Goal: Transaction & Acquisition: Purchase product/service

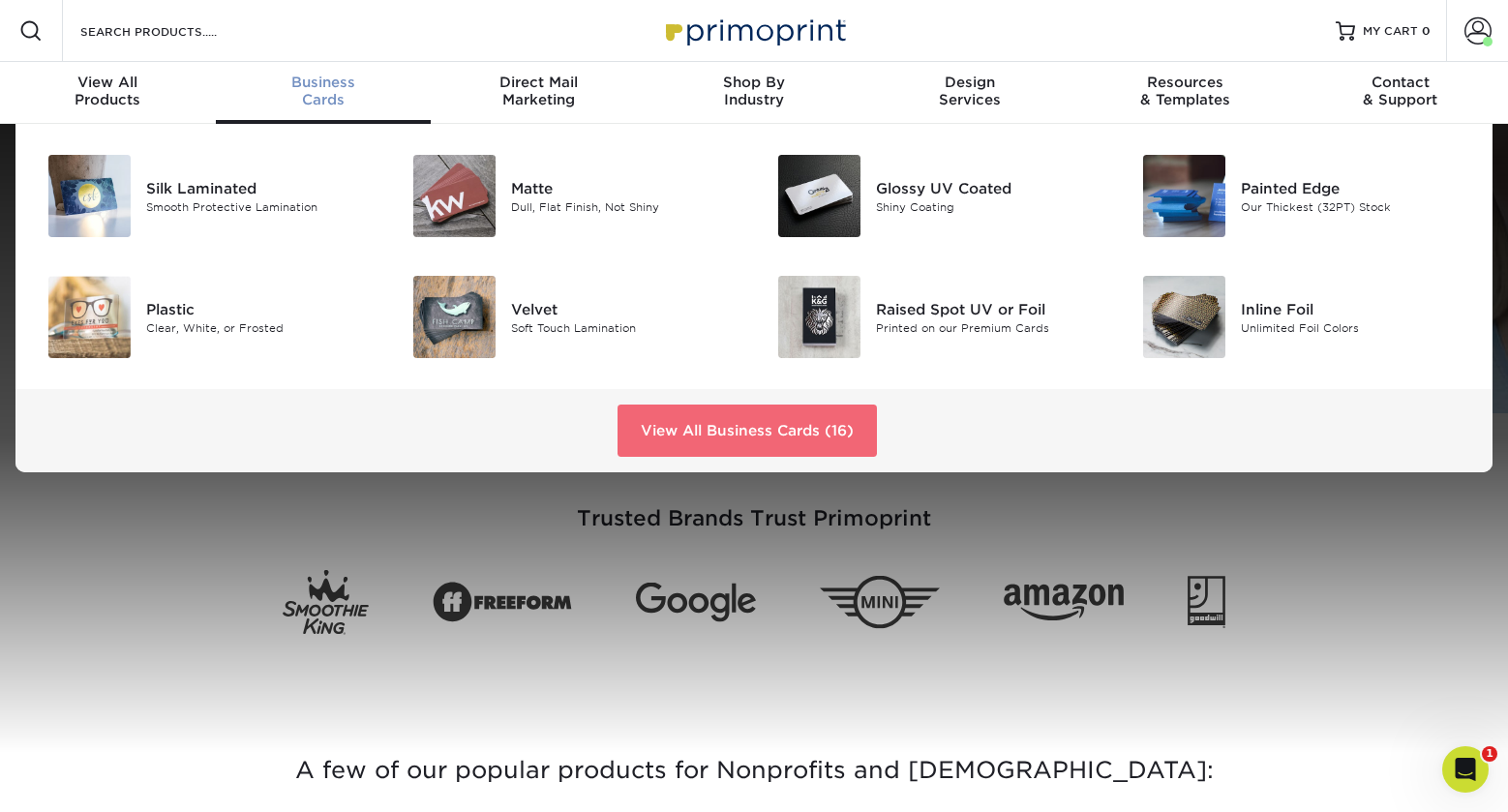
click at [770, 449] on link "View All Business Cards (16)" at bounding box center [747, 431] width 260 height 52
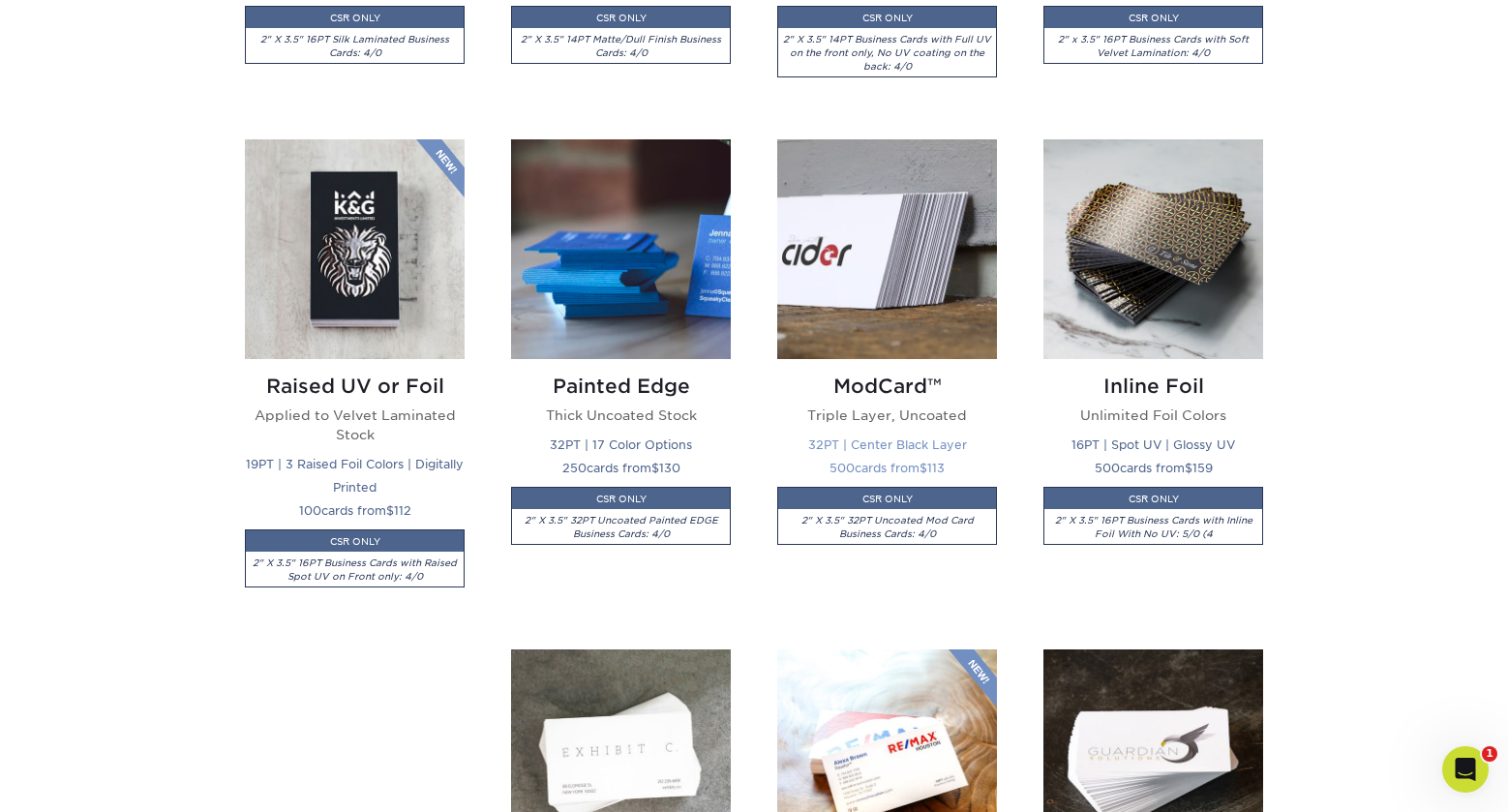
scroll to position [1328, 0]
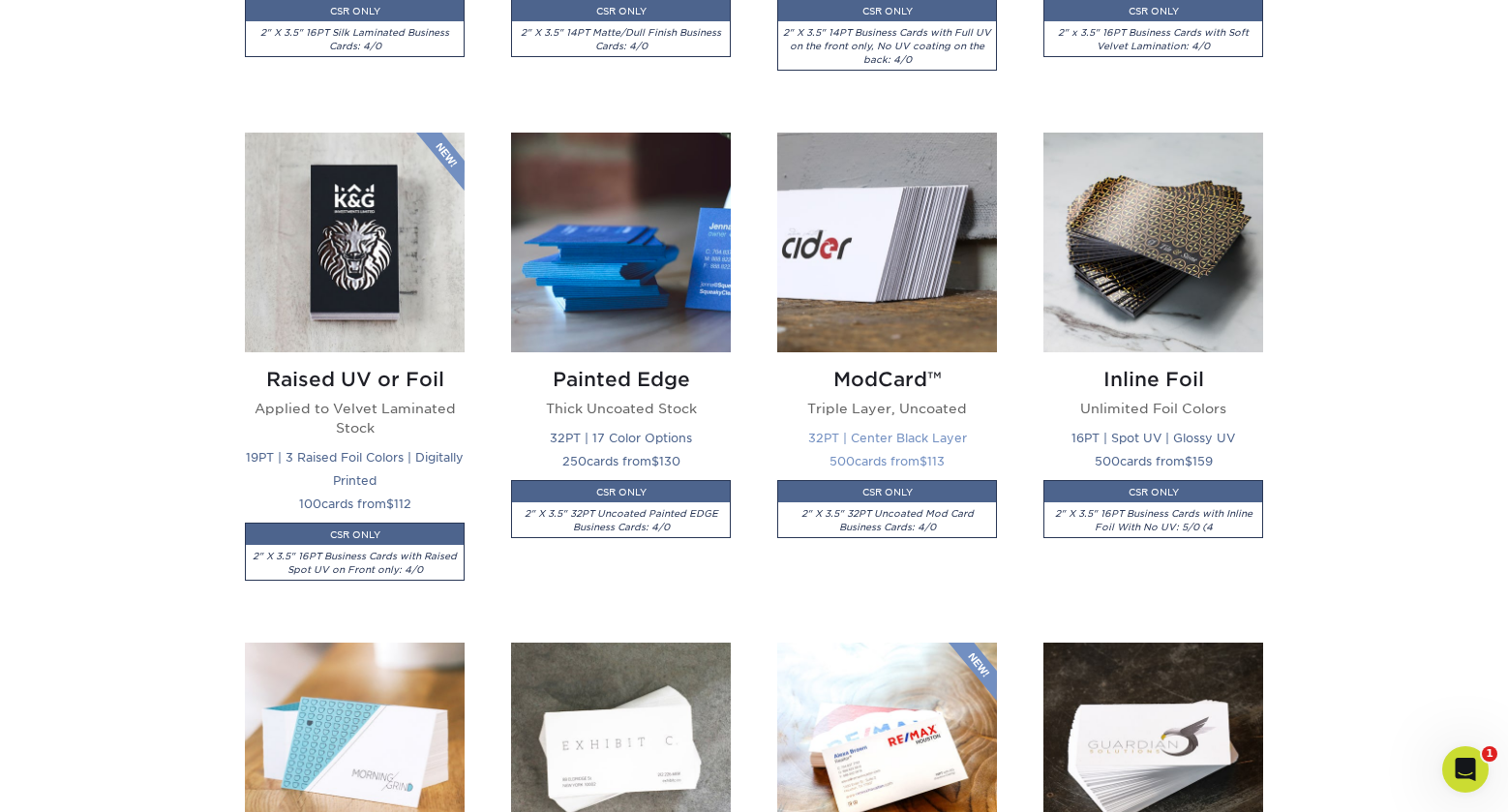
click at [877, 281] on img at bounding box center [888, 243] width 220 height 220
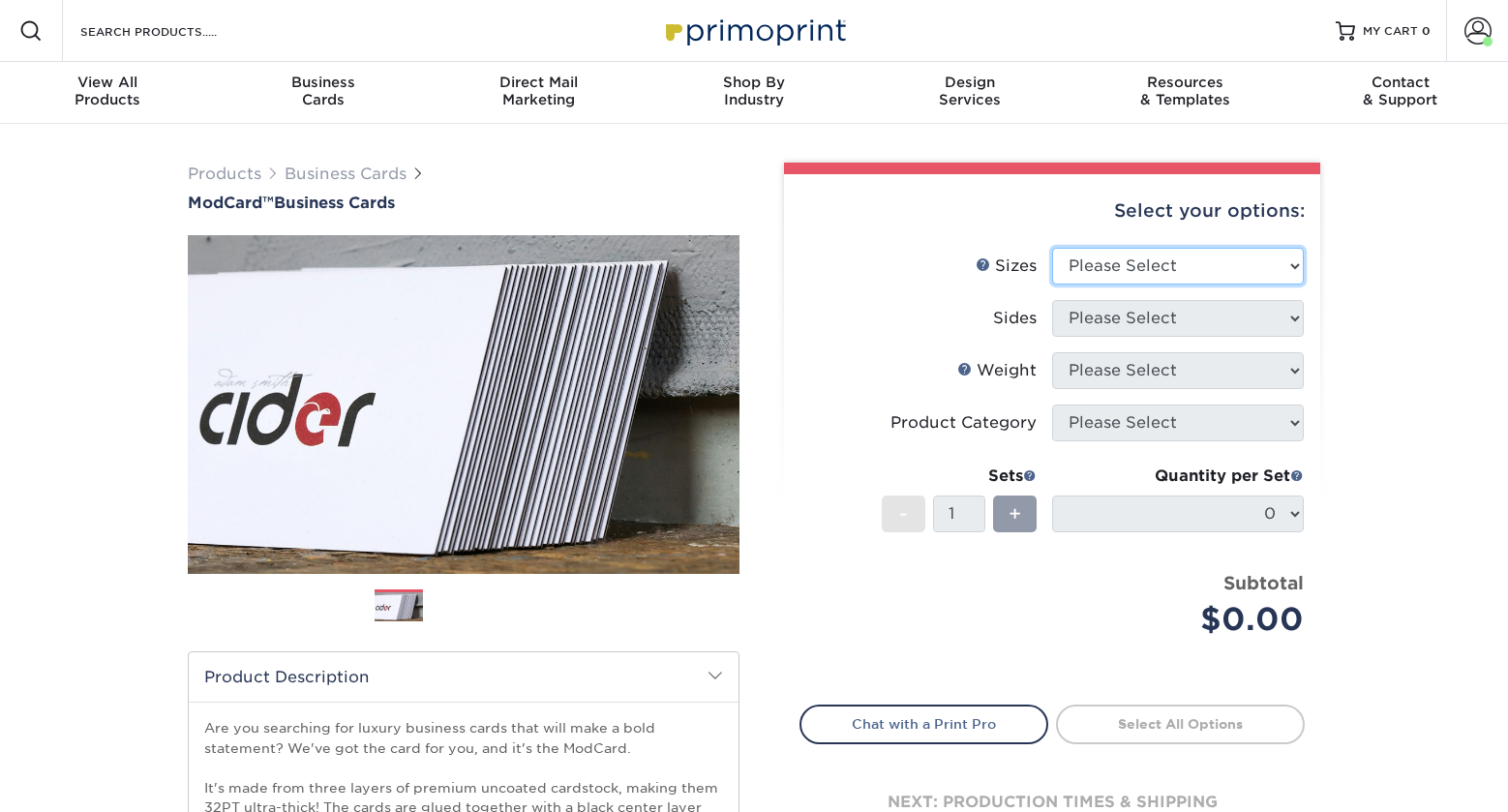
click at [1180, 278] on select "Please Select 1.5" x 3.5" - Mini 1.75" x 3.5" - Mini 2" x 2" - Square 2" x 3" -…" at bounding box center [1179, 265] width 252 height 36
select select "1.75x3.50"
click at [1053, 248] on select "Please Select 1.5" x 3.5" - Mini 1.75" x 3.5" - Mini 2" x 2" - Square 2" x 3" -…" at bounding box center [1179, 265] width 252 height 36
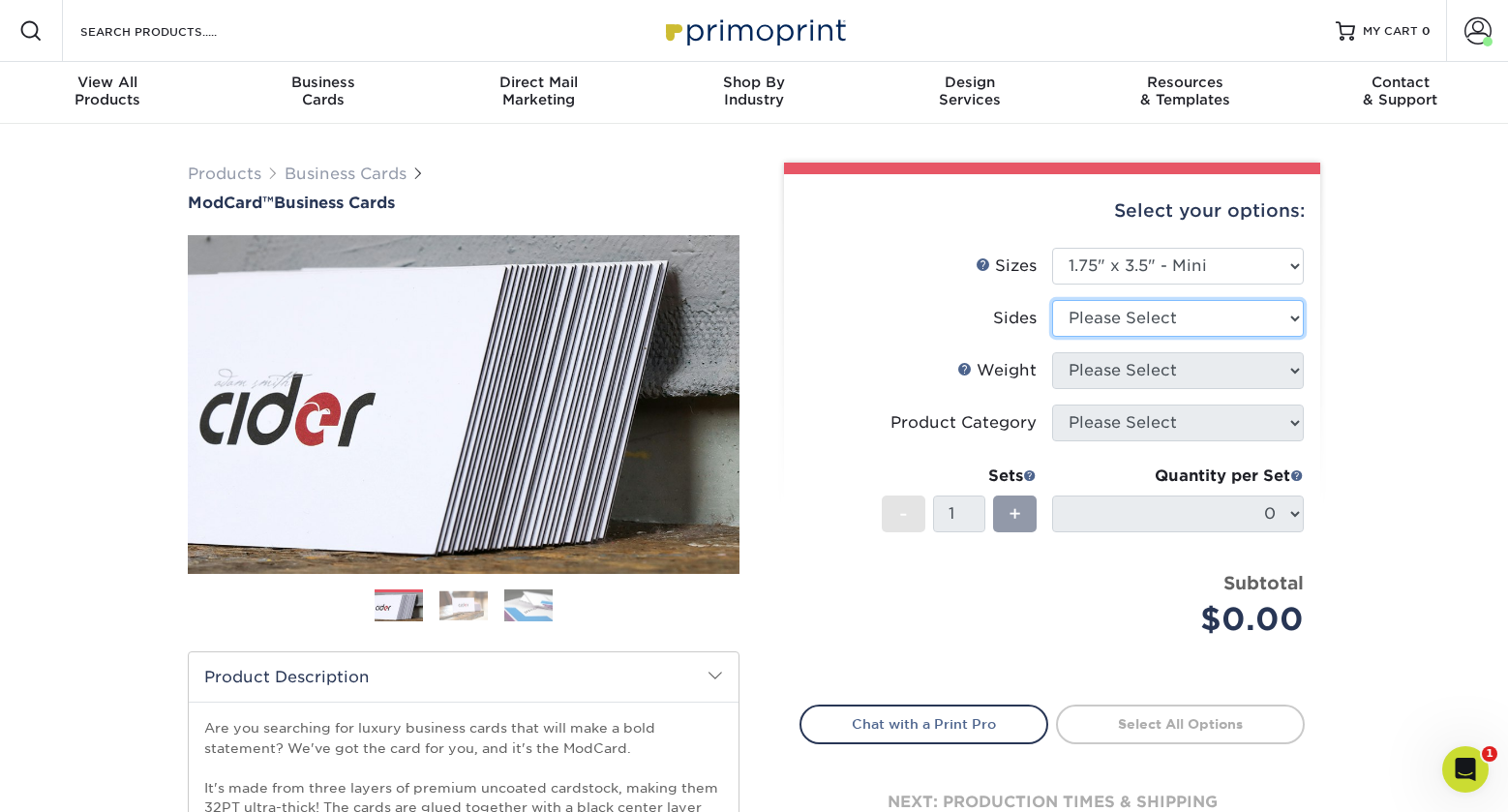
click at [1180, 324] on select "Please Select Print Both Sides Print Front Only" at bounding box center [1179, 318] width 252 height 36
select select "13abbda7-1d64-4f25-8bb2-c179b224825d"
click at [1053, 300] on select "Please Select Print Both Sides Print Front Only" at bounding box center [1179, 318] width 252 height 36
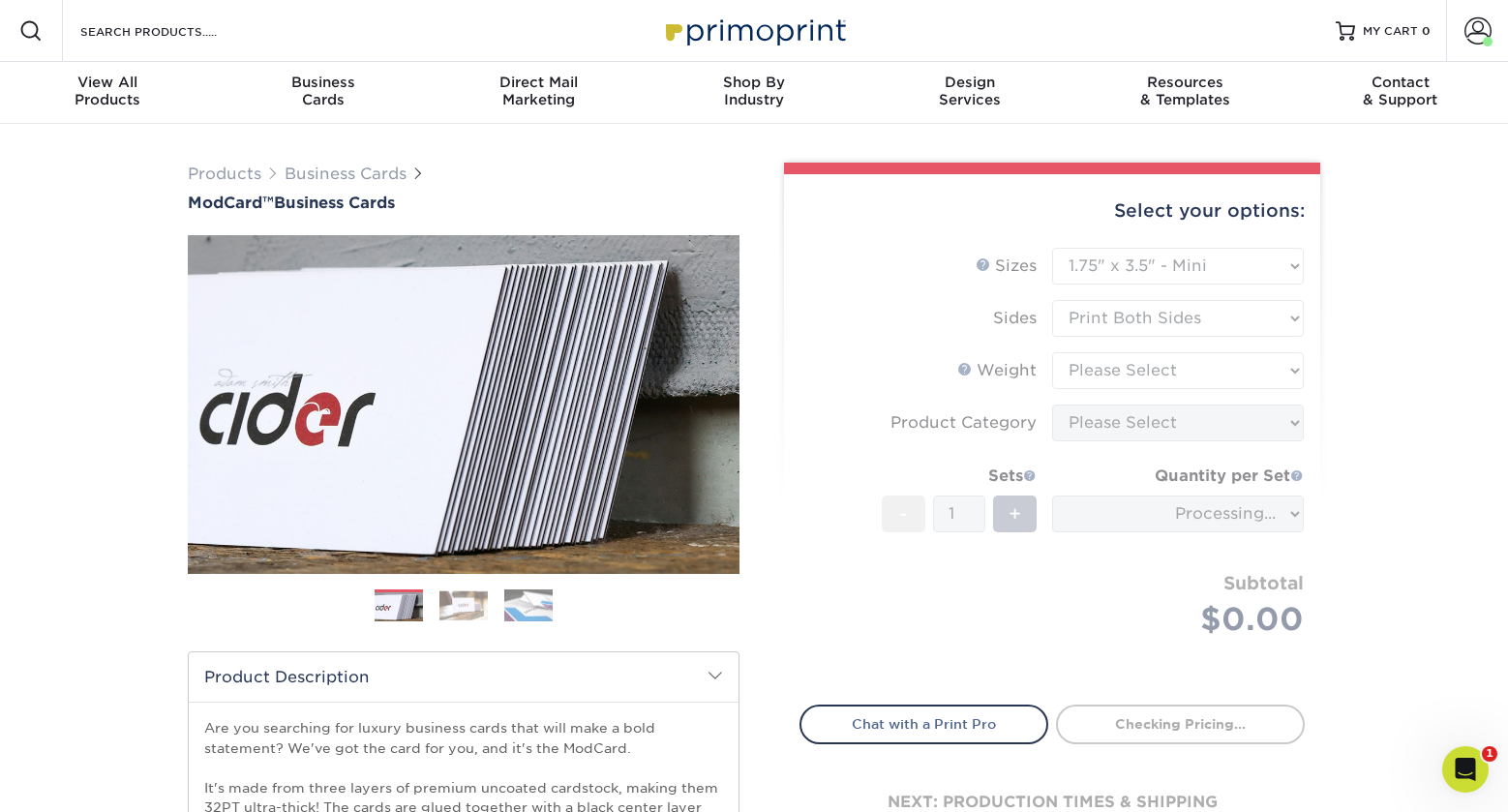
click at [1178, 379] on form "Sizes Help Sizes Please Select 1.5" x 3.5" - Mini 1.75" x 3.5" - Mini 2" x 2" -…" at bounding box center [1052, 465] width 505 height 435
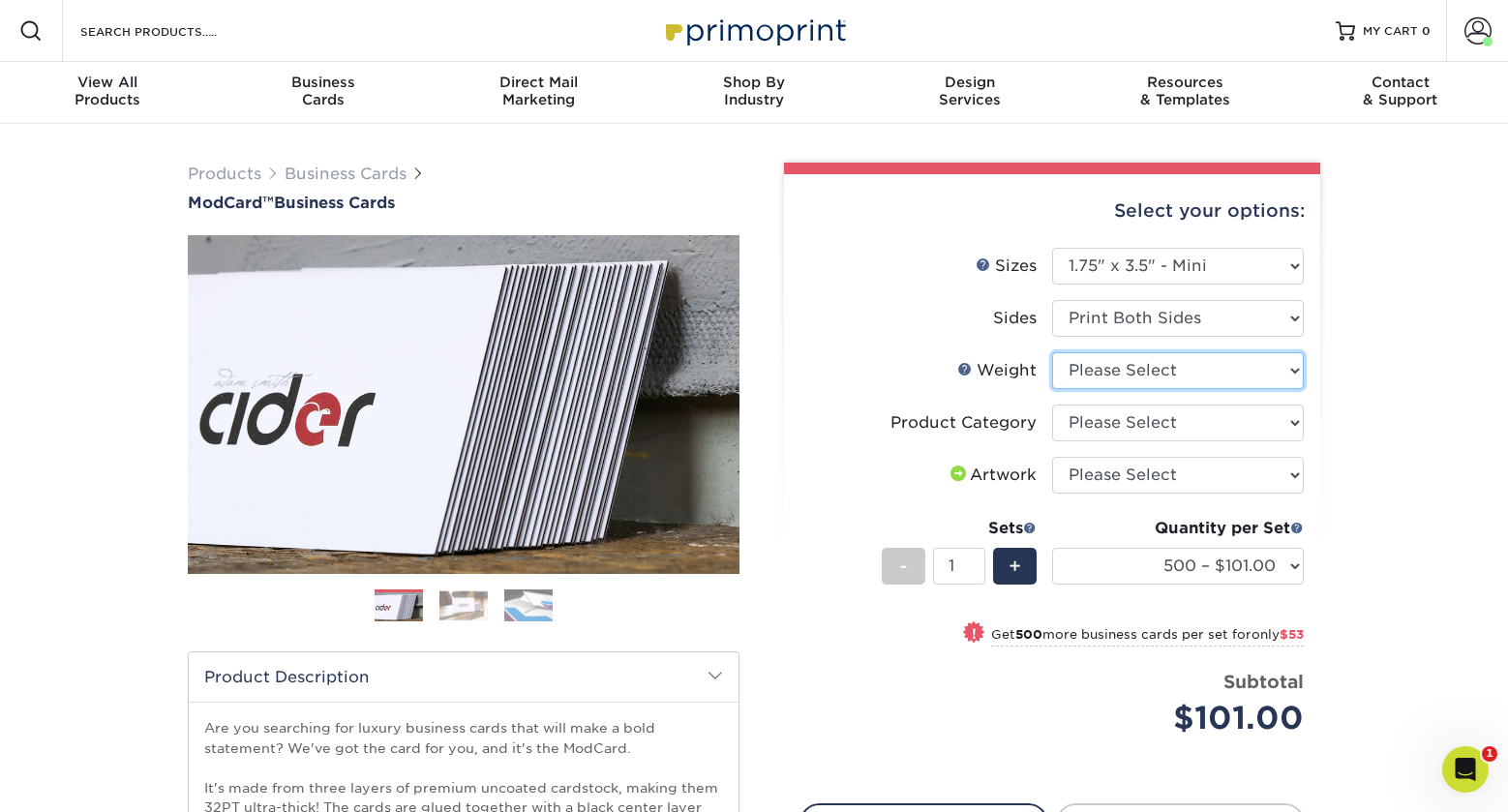
click at [1187, 364] on select "Please Select 32PTUCBLK" at bounding box center [1179, 370] width 252 height 36
select select "32PTUCBLK"
click at [1053, 352] on select "Please Select 32PTUCBLK" at bounding box center [1179, 370] width 252 height 36
click at [1183, 421] on form "Sizes Help Sizes Please Select 1.5" x 3.5" - Mini 1.75" x 3.5" - Mini 2" x 2" -…" at bounding box center [1052, 514] width 505 height 534
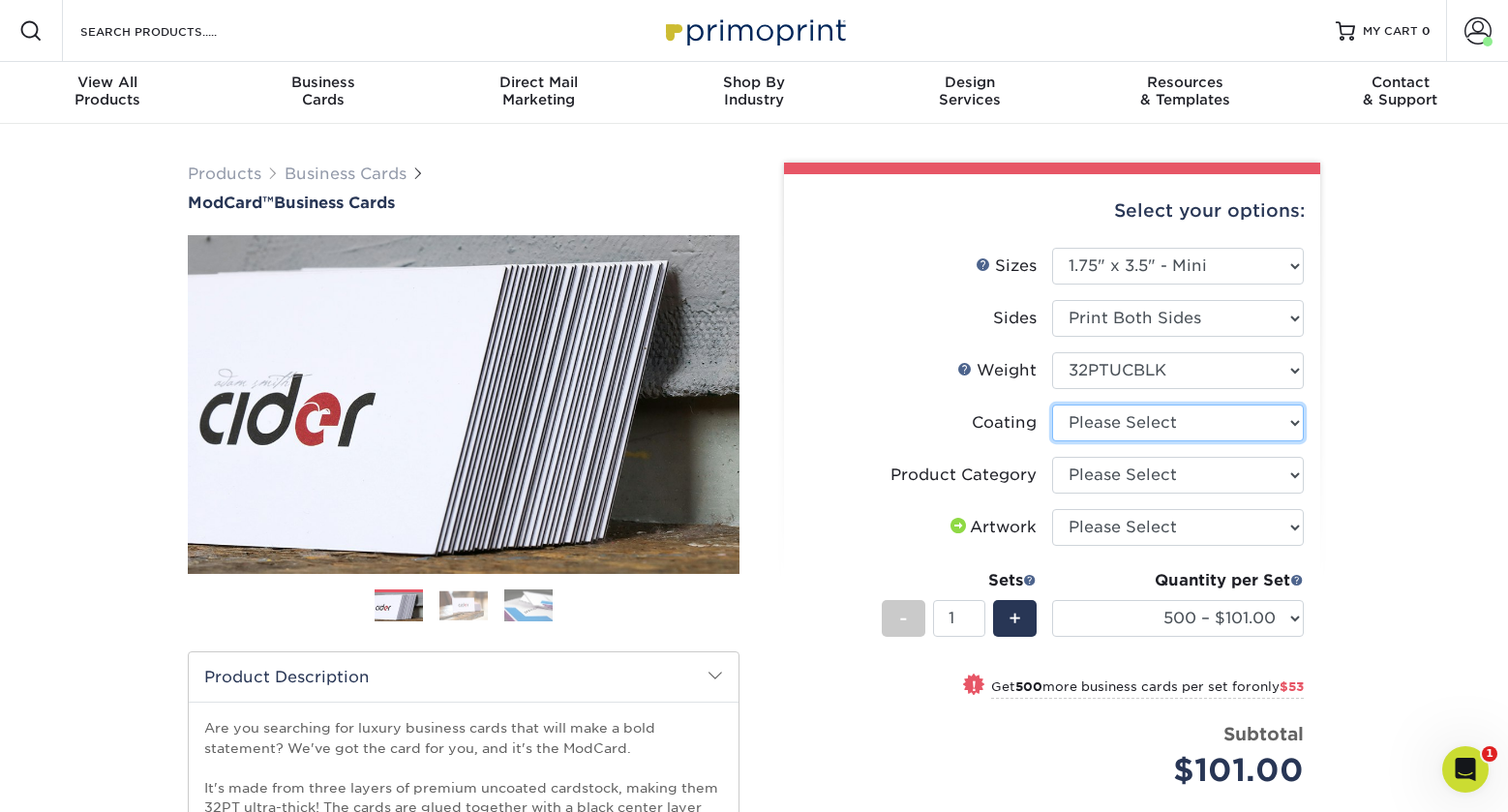
click at [1175, 417] on select at bounding box center [1179, 423] width 252 height 36
select select "3e7618de-abca-4bda-9f97-8b9129e913d8"
click at [1053, 405] on select at bounding box center [1179, 423] width 252 height 36
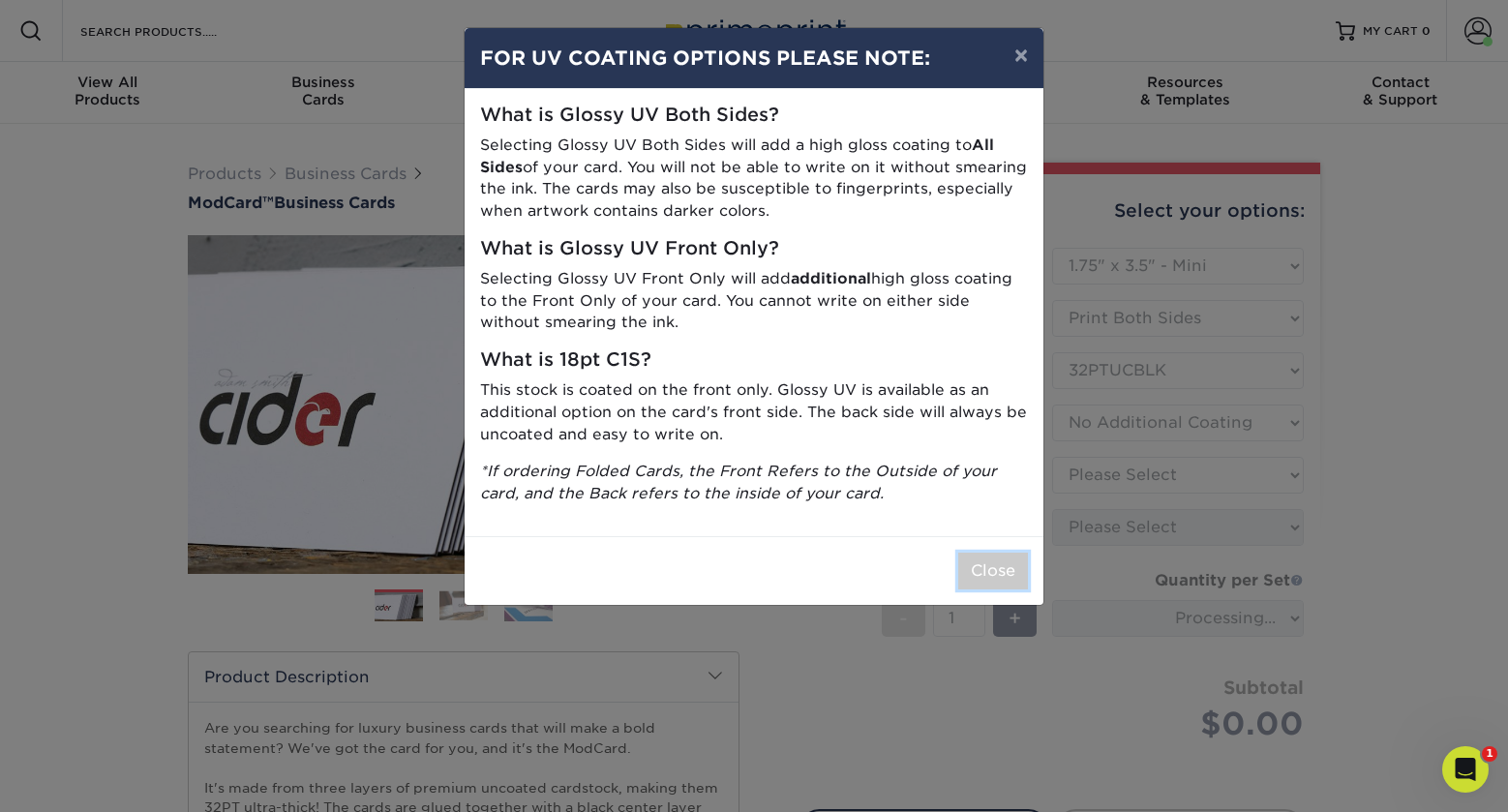
drag, startPoint x: 982, startPoint y: 571, endPoint x: 1033, endPoint y: 588, distance: 53.8
click at [983, 572] on button "Close" at bounding box center [993, 570] width 70 height 36
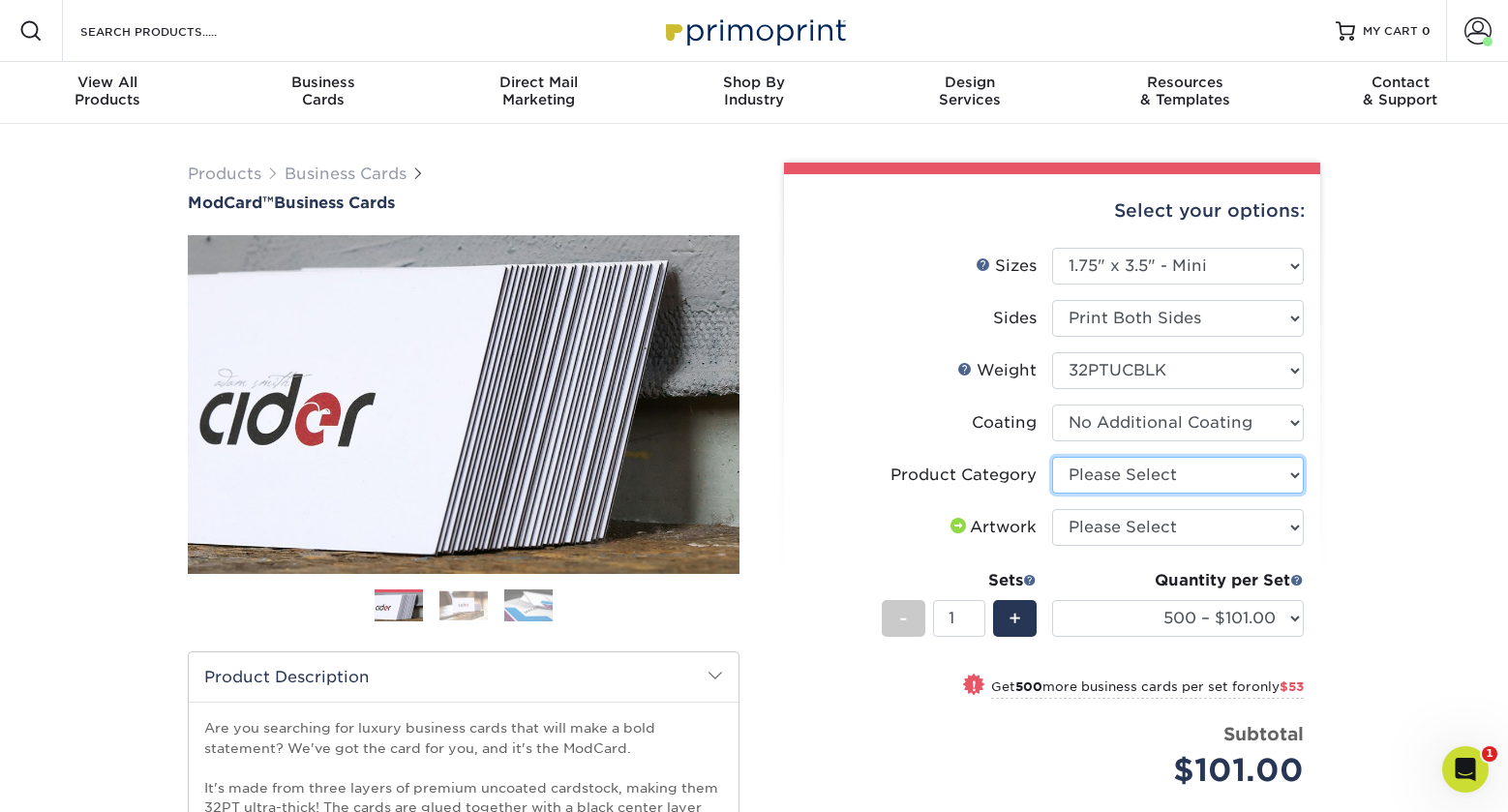
click at [1170, 483] on select "Please Select Business Cards" at bounding box center [1179, 475] width 252 height 36
select select "3b5148f1-0588-4f88-a218-97bcfdce65c1"
click at [1053, 457] on select "Please Select Business Cards" at bounding box center [1179, 475] width 252 height 36
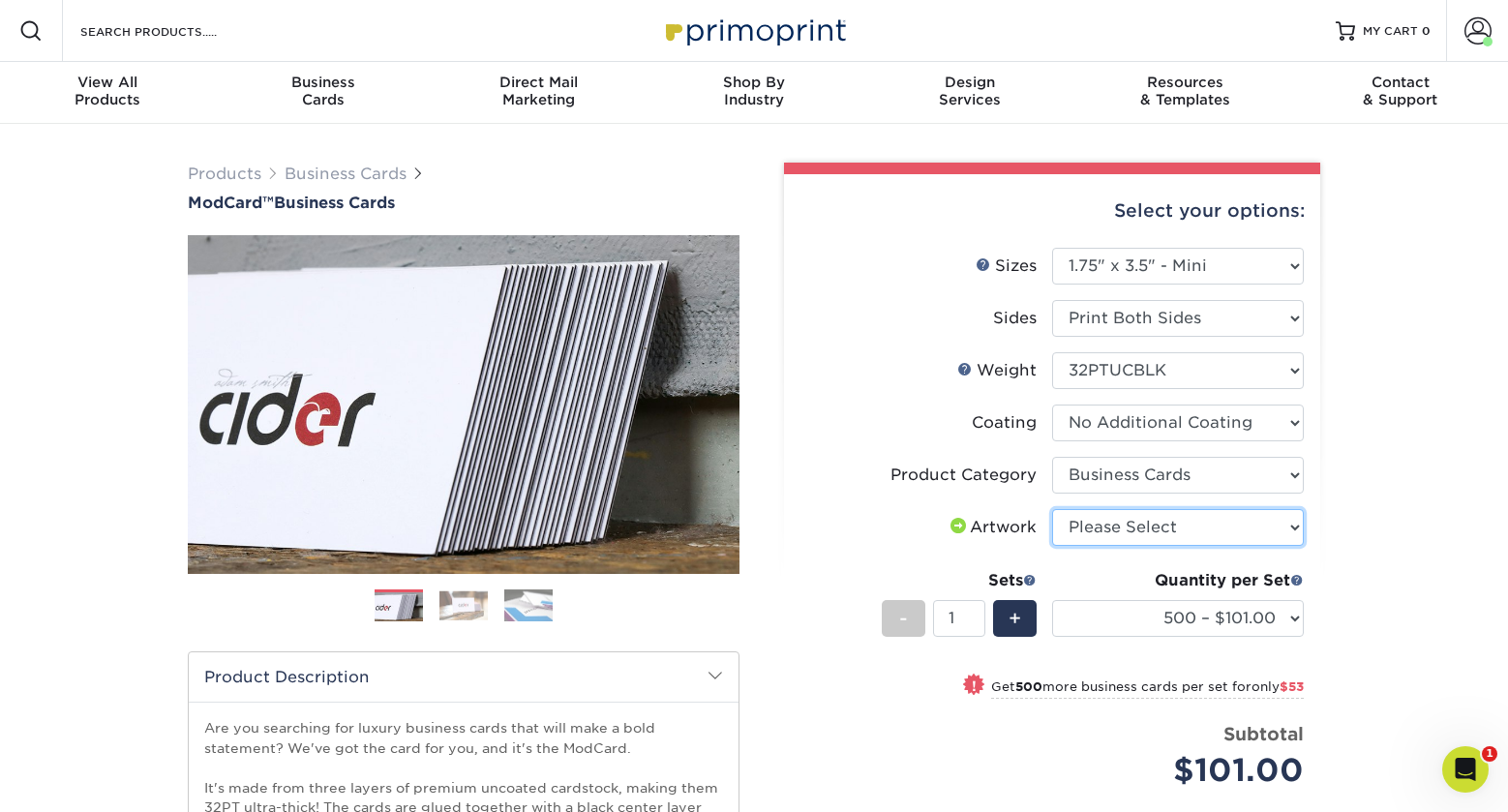
click at [1164, 530] on select "Please Select I will upload files I need a design - $100" at bounding box center [1179, 527] width 252 height 36
click at [1053, 509] on select "Please Select I will upload files I need a design - $100" at bounding box center [1179, 527] width 252 height 36
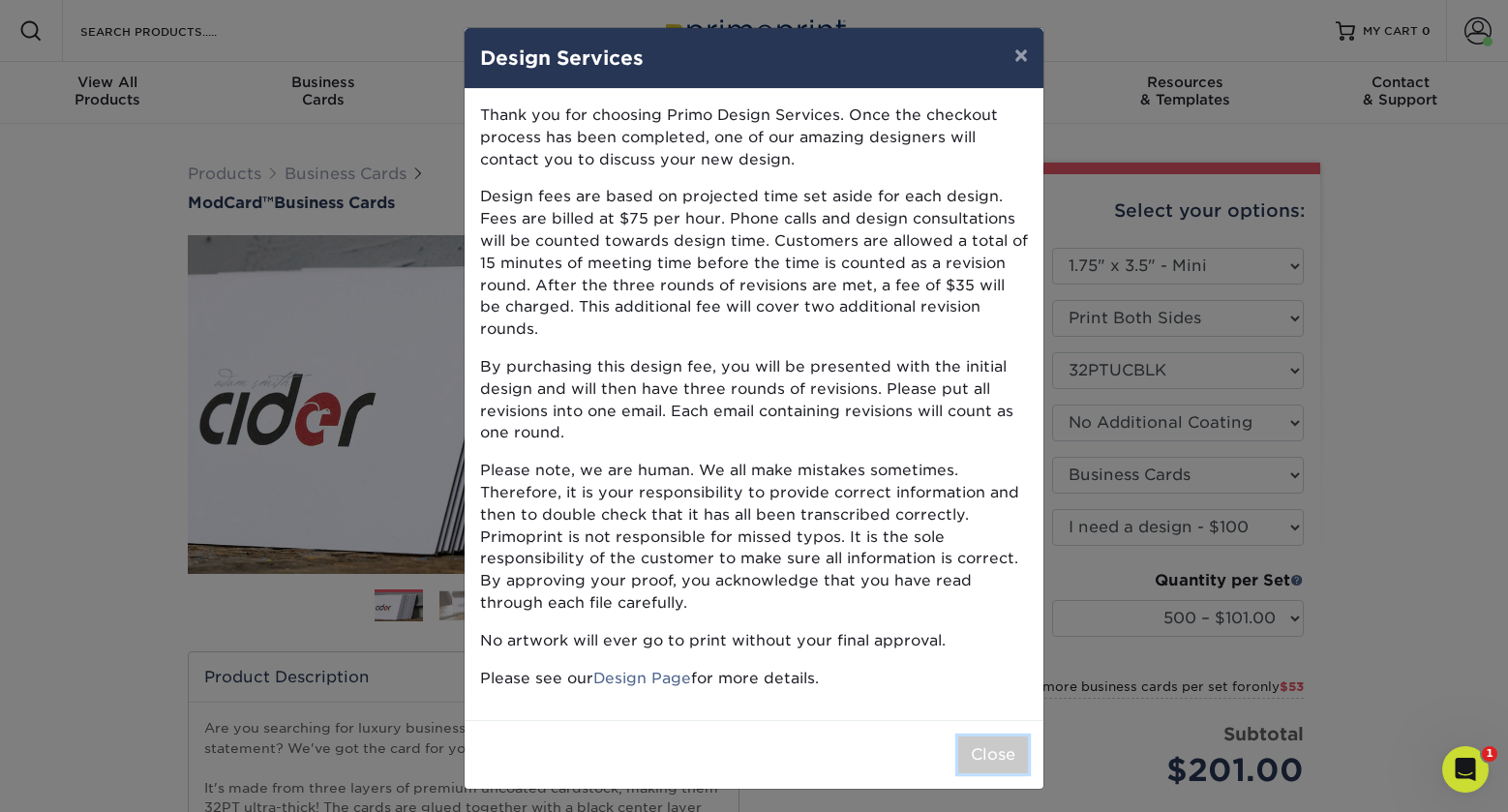
click at [1012, 736] on button "Close" at bounding box center [993, 754] width 70 height 36
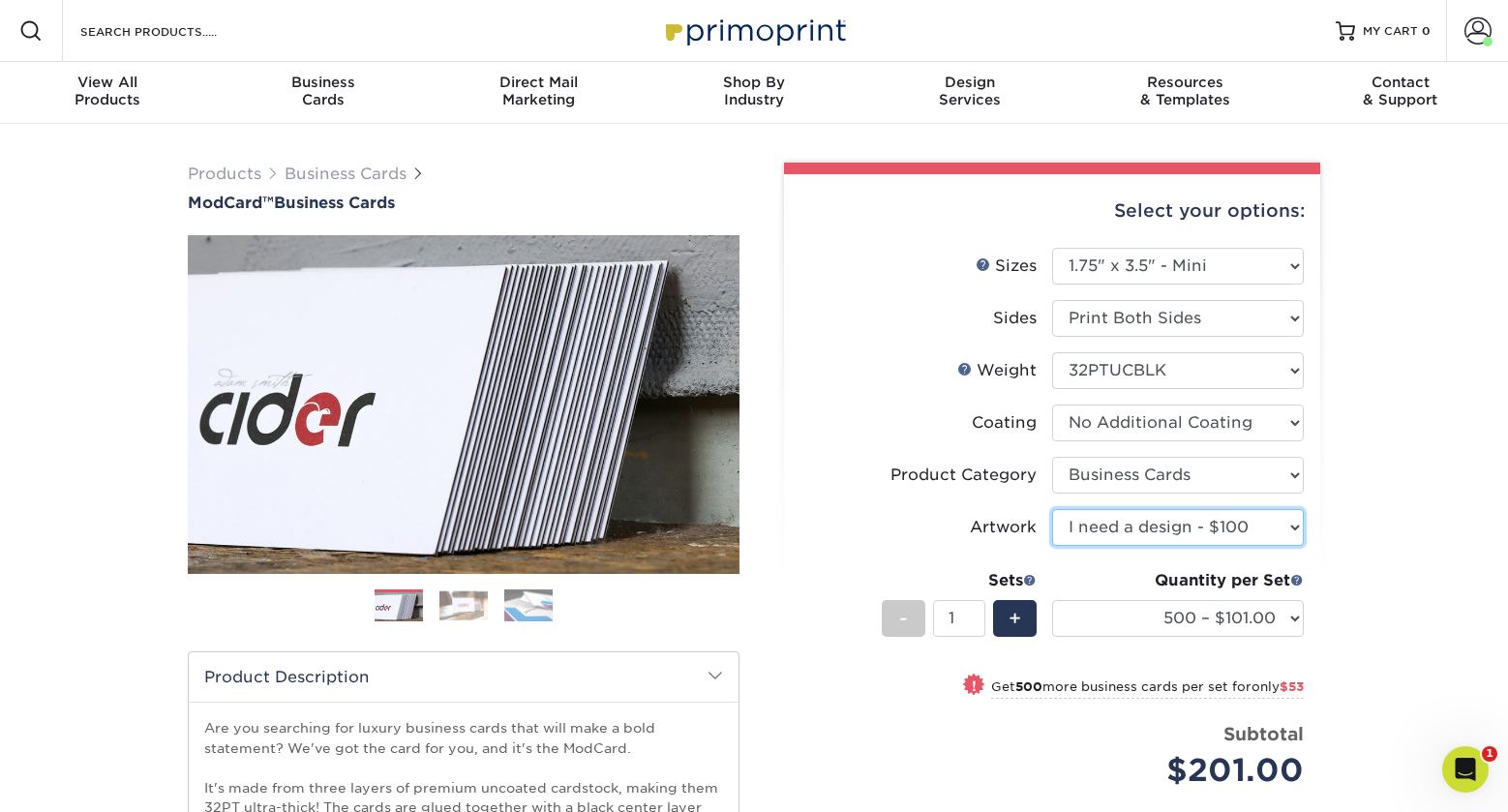
click at [1151, 529] on select "Please Select I will upload files I need a design - $100" at bounding box center [1179, 527] width 252 height 36
select select "upload"
click at [1053, 509] on select "Please Select I will upload files I need a design - $100" at bounding box center [1179, 527] width 252 height 36
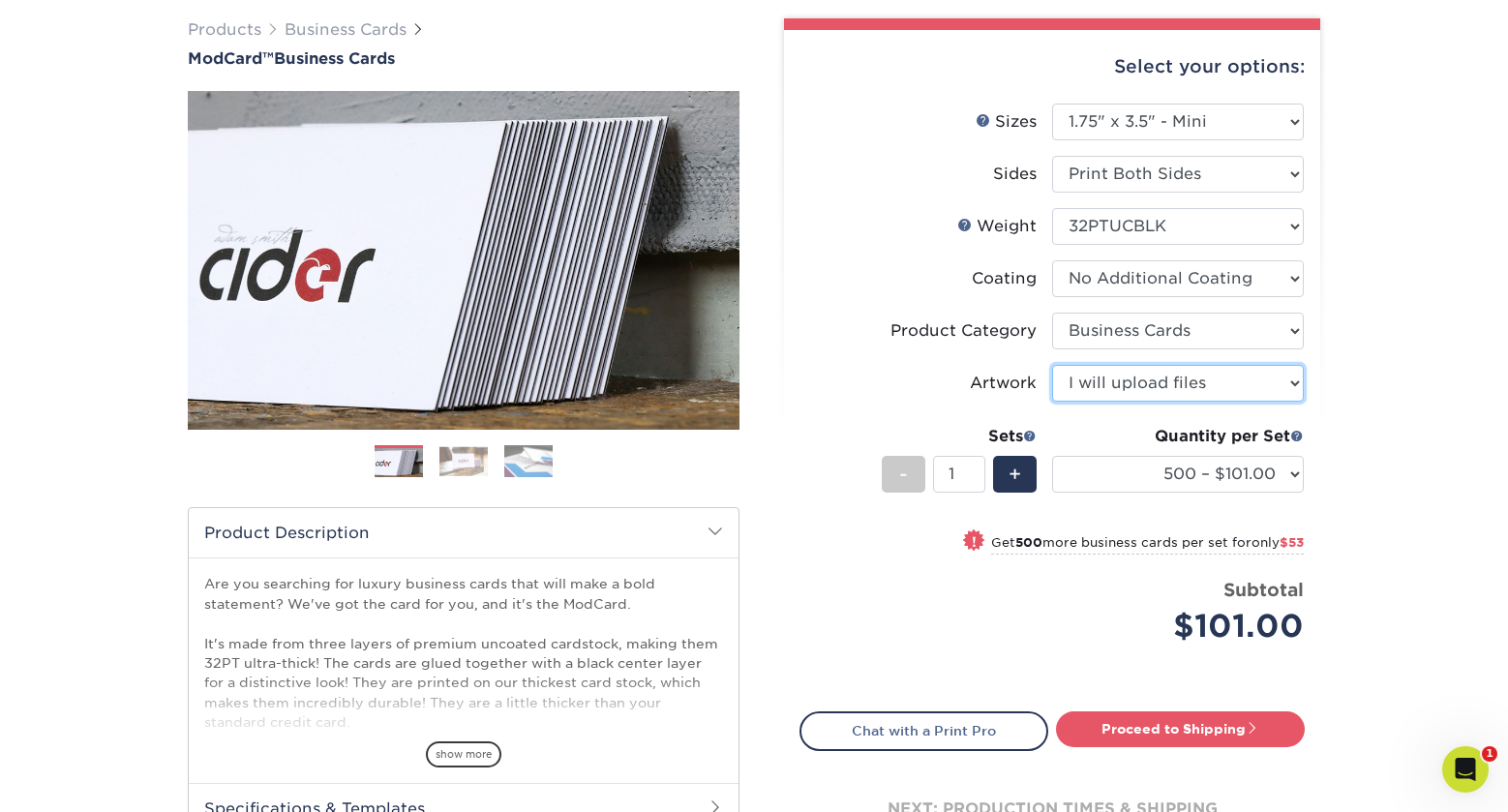
scroll to position [315, 0]
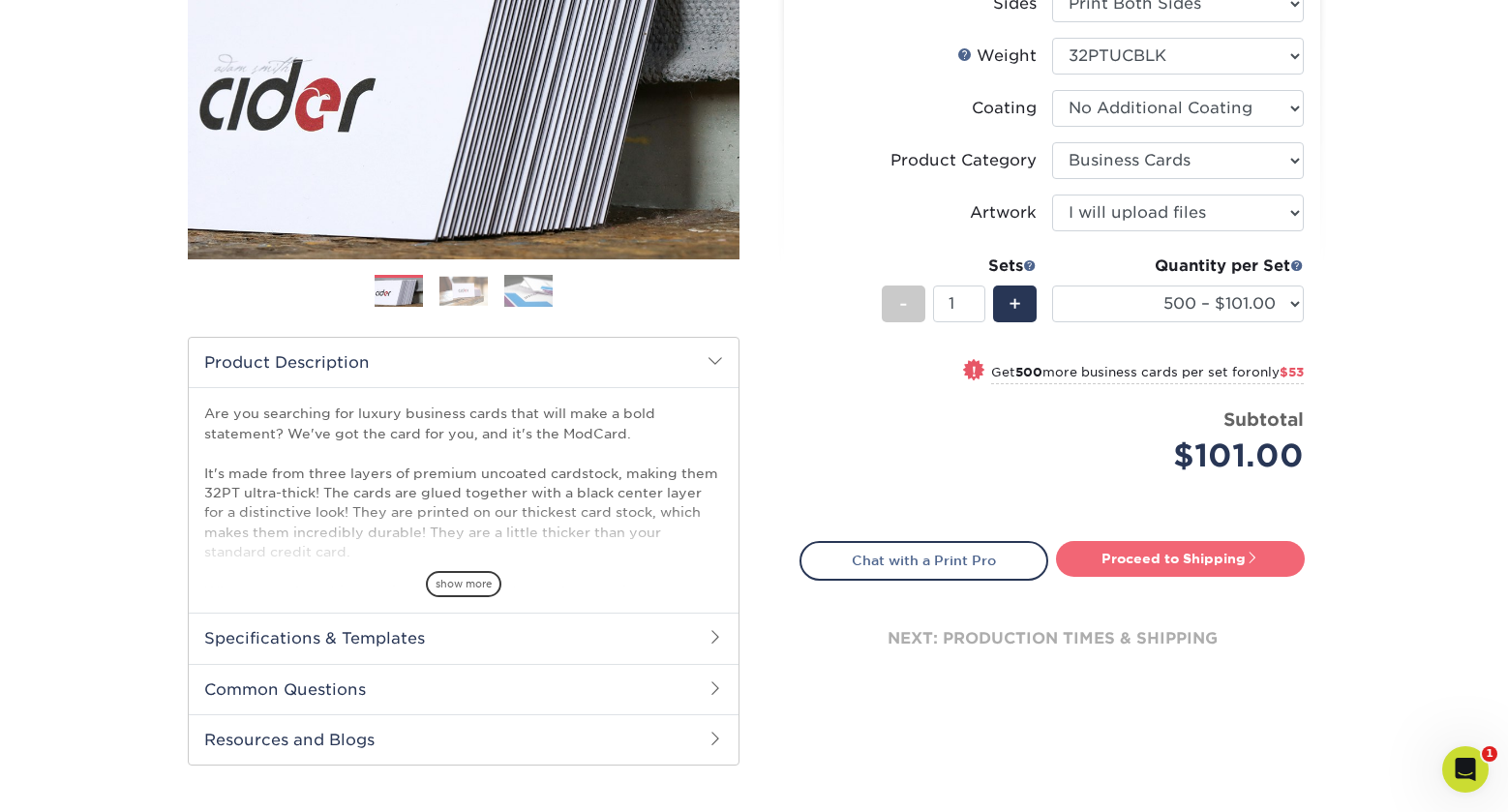
click at [1201, 556] on link "Proceed to Shipping" at bounding box center [1180, 558] width 249 height 34
type input "Set 1"
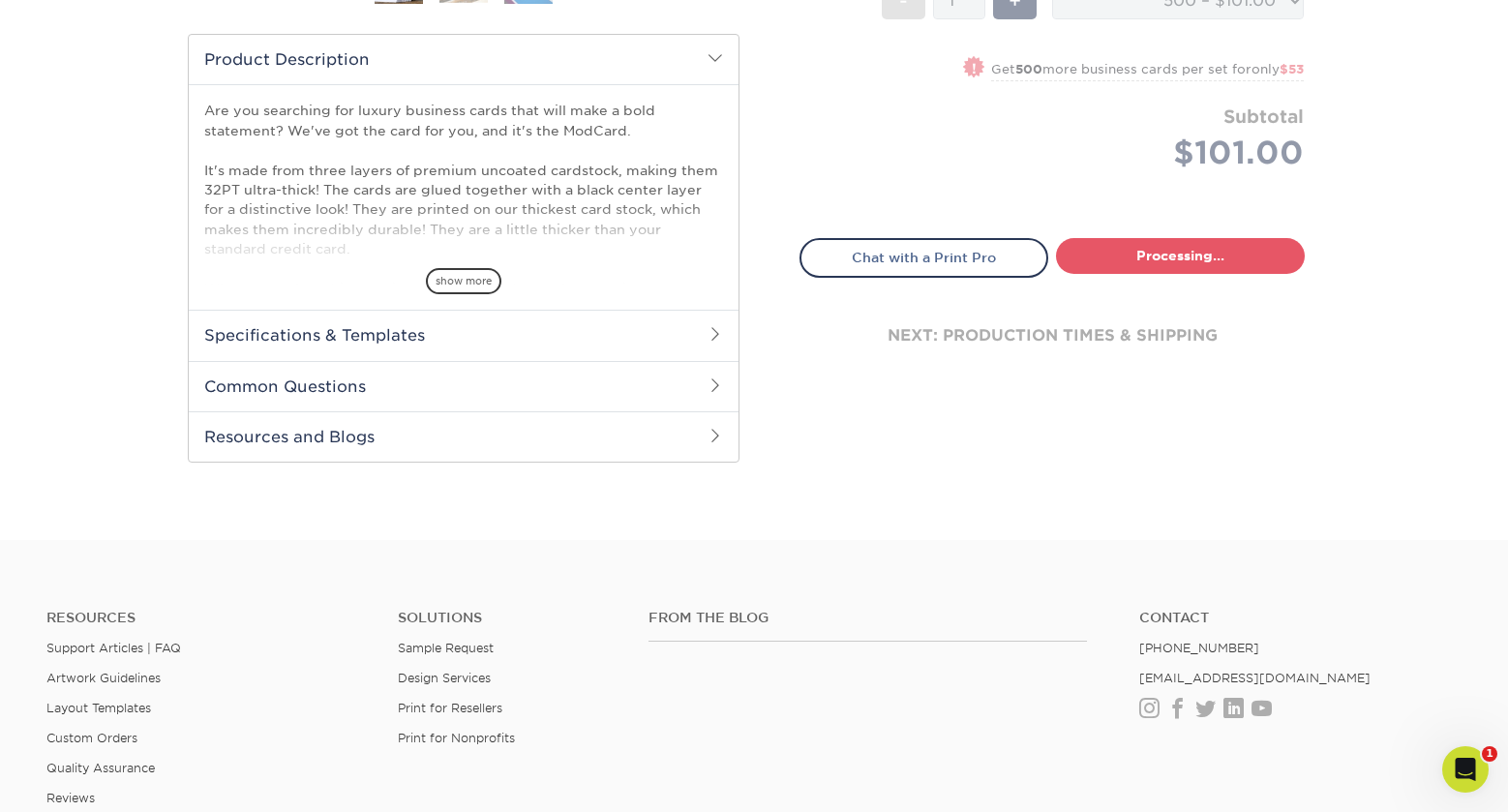
select select "1630a5b8-3dce-4bb6-84da-1a0e94f114ec"
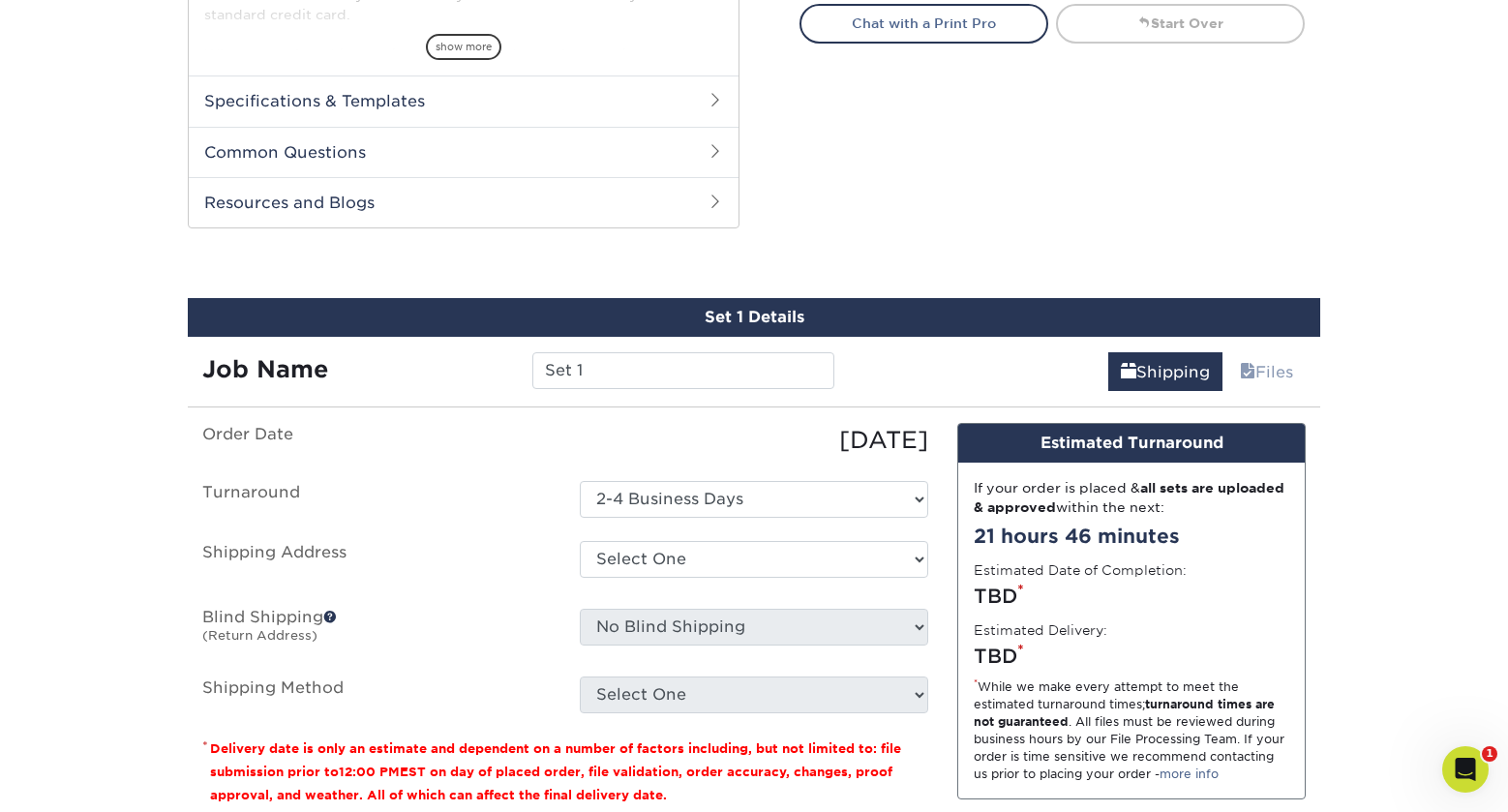
scroll to position [985, 0]
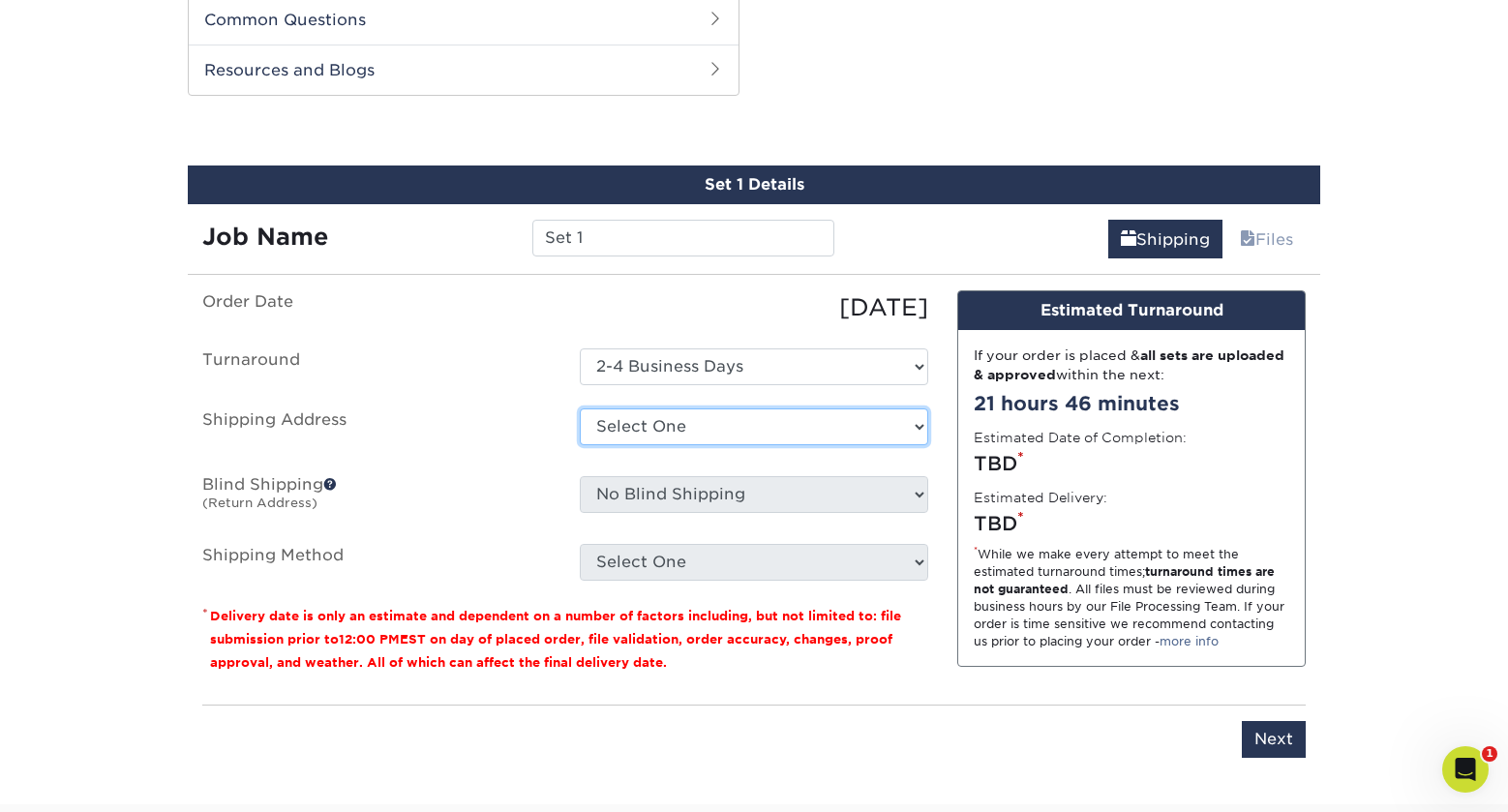
click at [780, 435] on select "Select One 001 Sun City Center, FL 33573 14607 3303 S Pinnacle Hills Pkwy, Roge…" at bounding box center [754, 427] width 349 height 36
select select "188067"
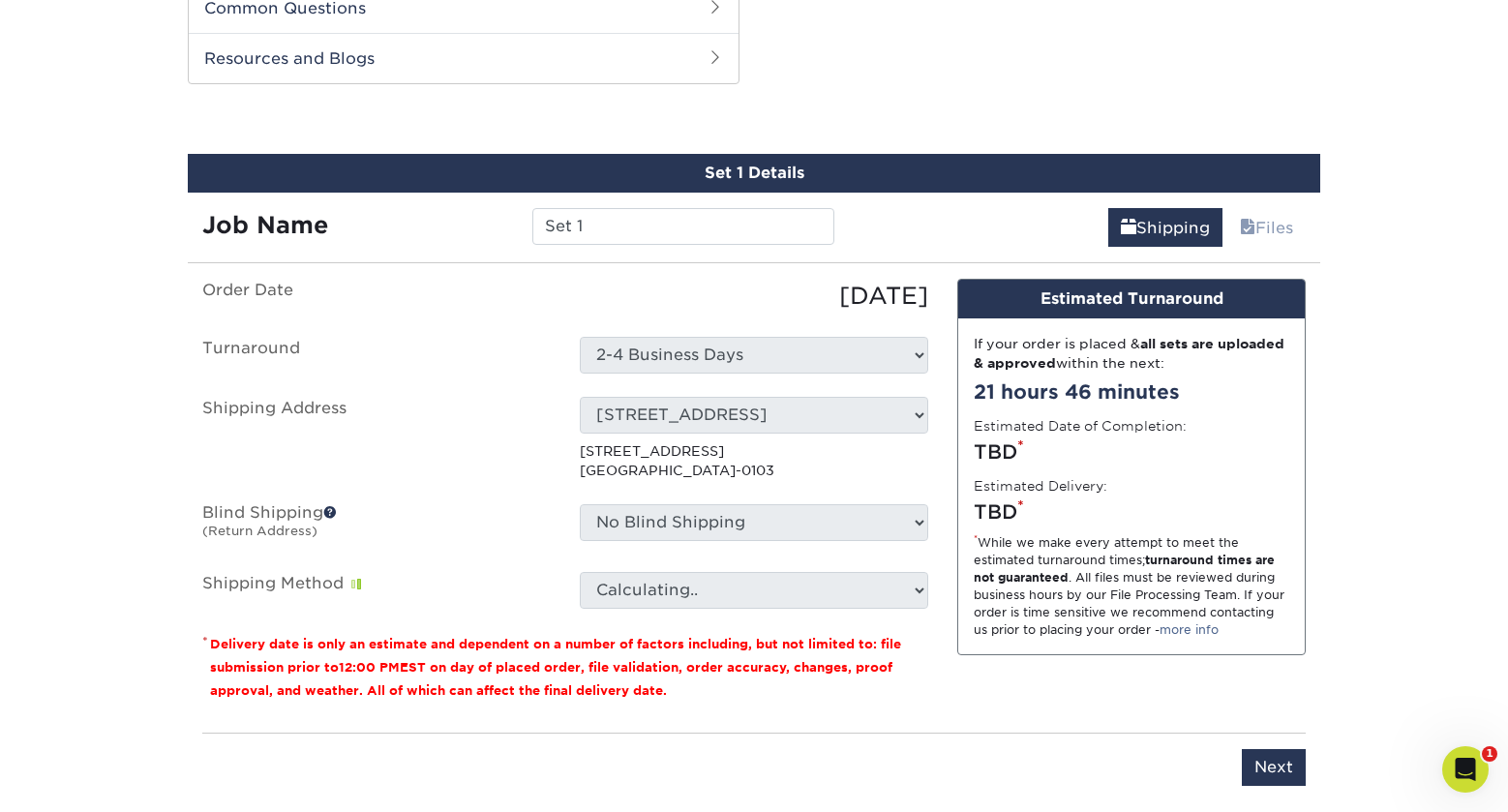
scroll to position [998, 0]
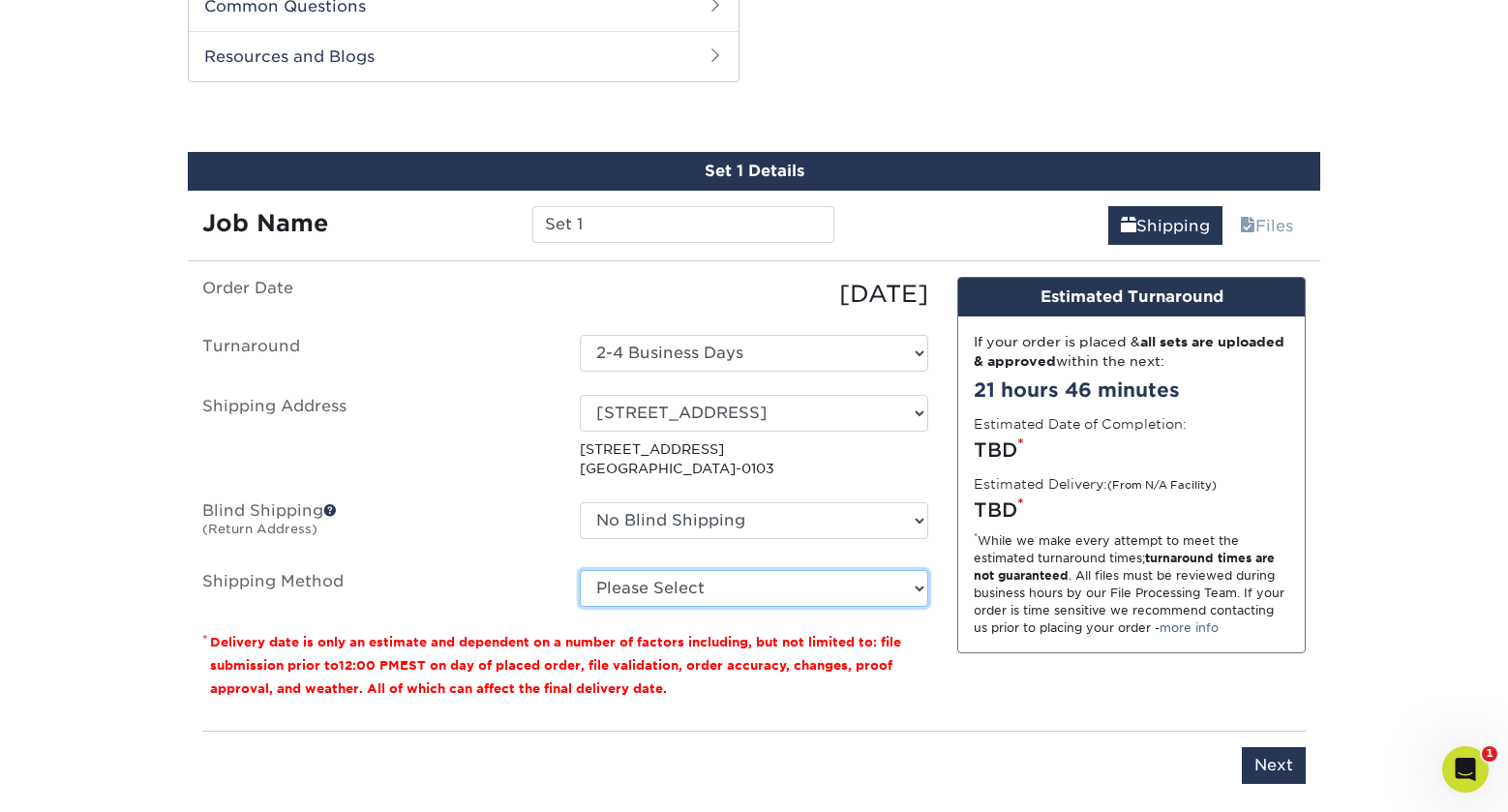
click at [817, 595] on select "Please Select UPS Ground (+$15.16) UPS 2nd Day Air (+$19.35) UPS 3 Day Select (…" at bounding box center [754, 588] width 349 height 36
select select "03"
click at [580, 570] on select "Please Select UPS Ground (+$15.16) UPS 2nd Day Air (+$19.35) UPS 3 Day Select (…" at bounding box center [754, 588] width 349 height 36
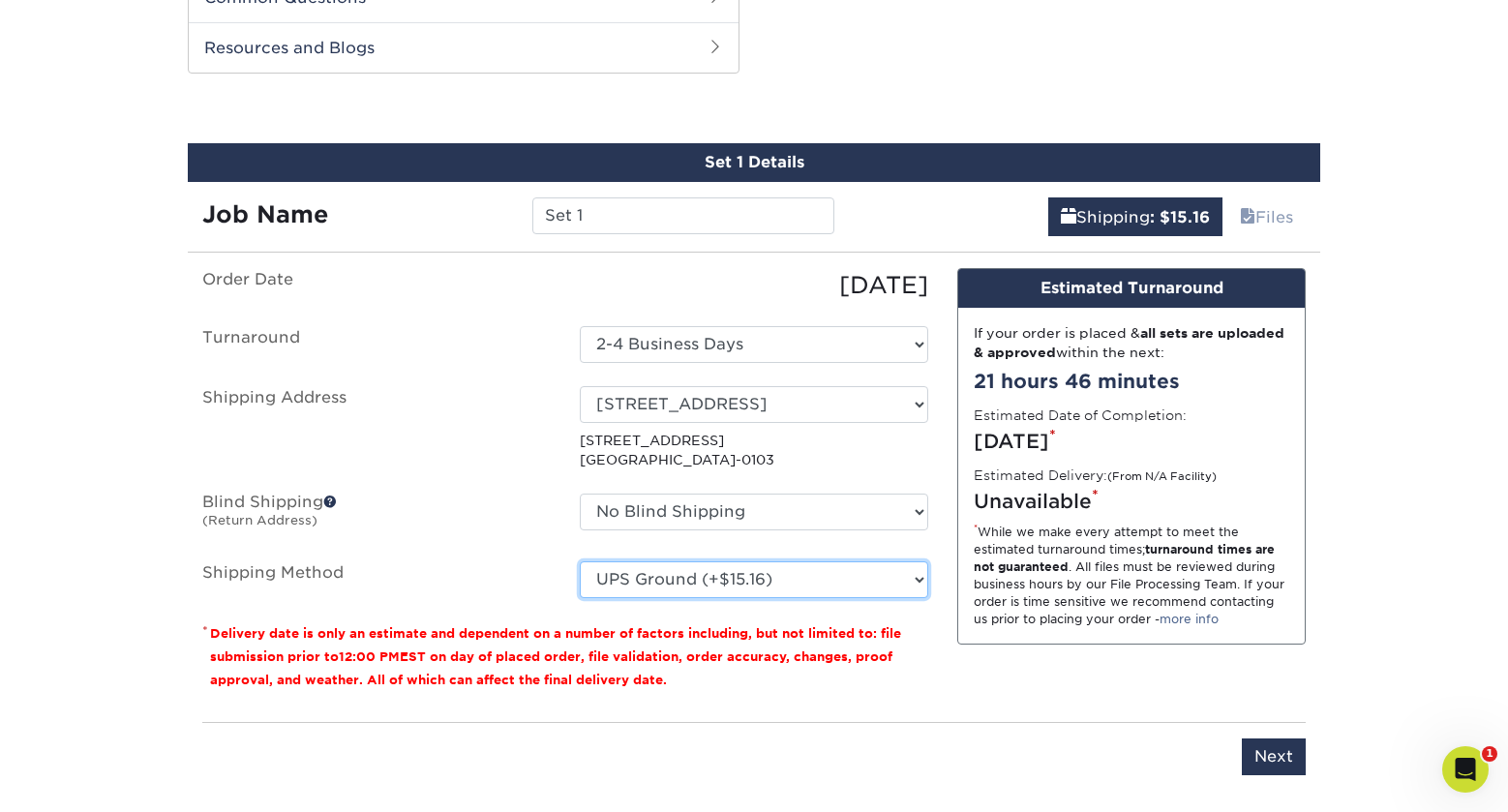
scroll to position [1009, 0]
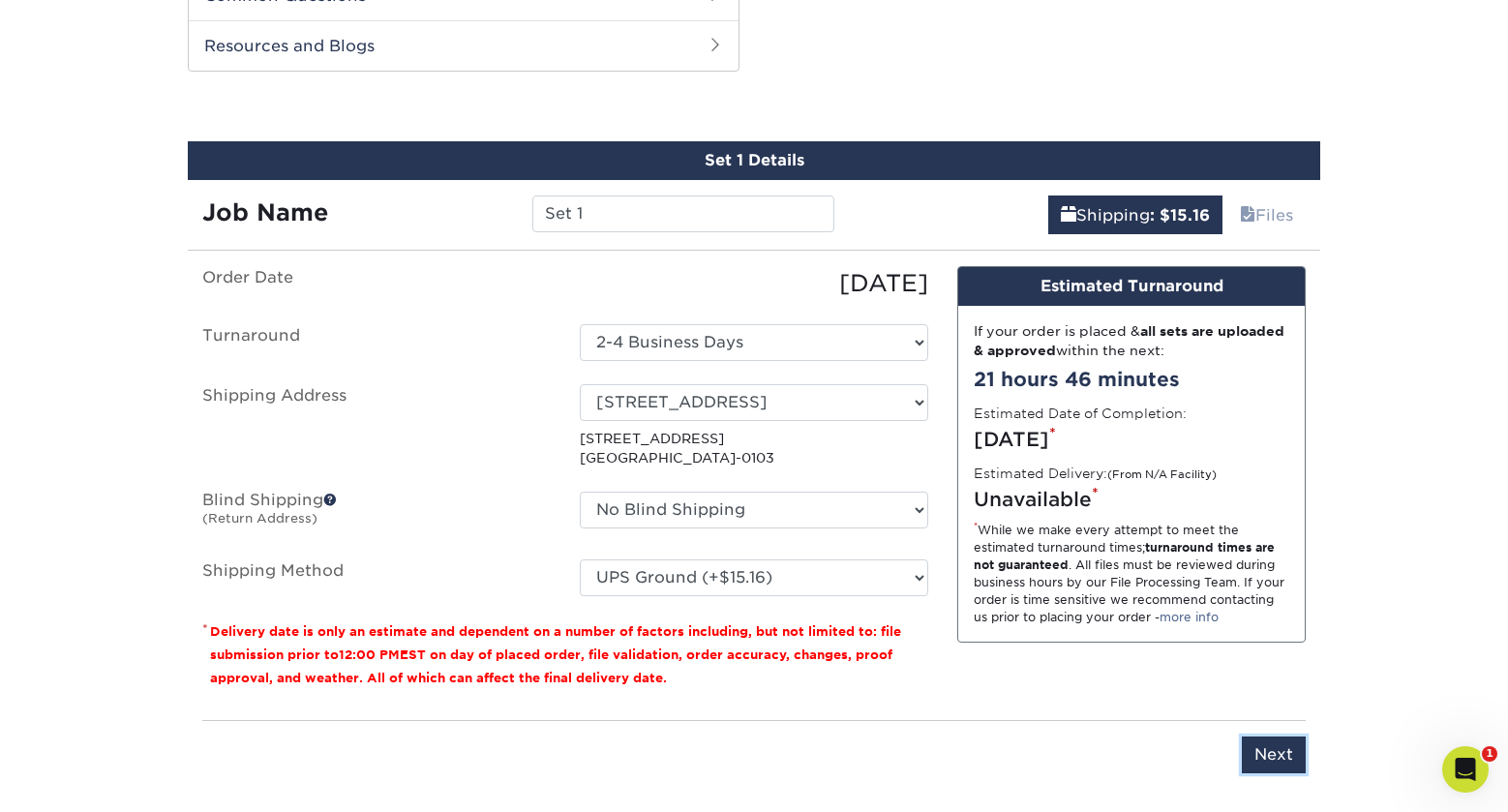
drag, startPoint x: 1278, startPoint y: 739, endPoint x: 1285, endPoint y: 753, distance: 15.7
click at [1278, 740] on input "Next" at bounding box center [1274, 754] width 64 height 36
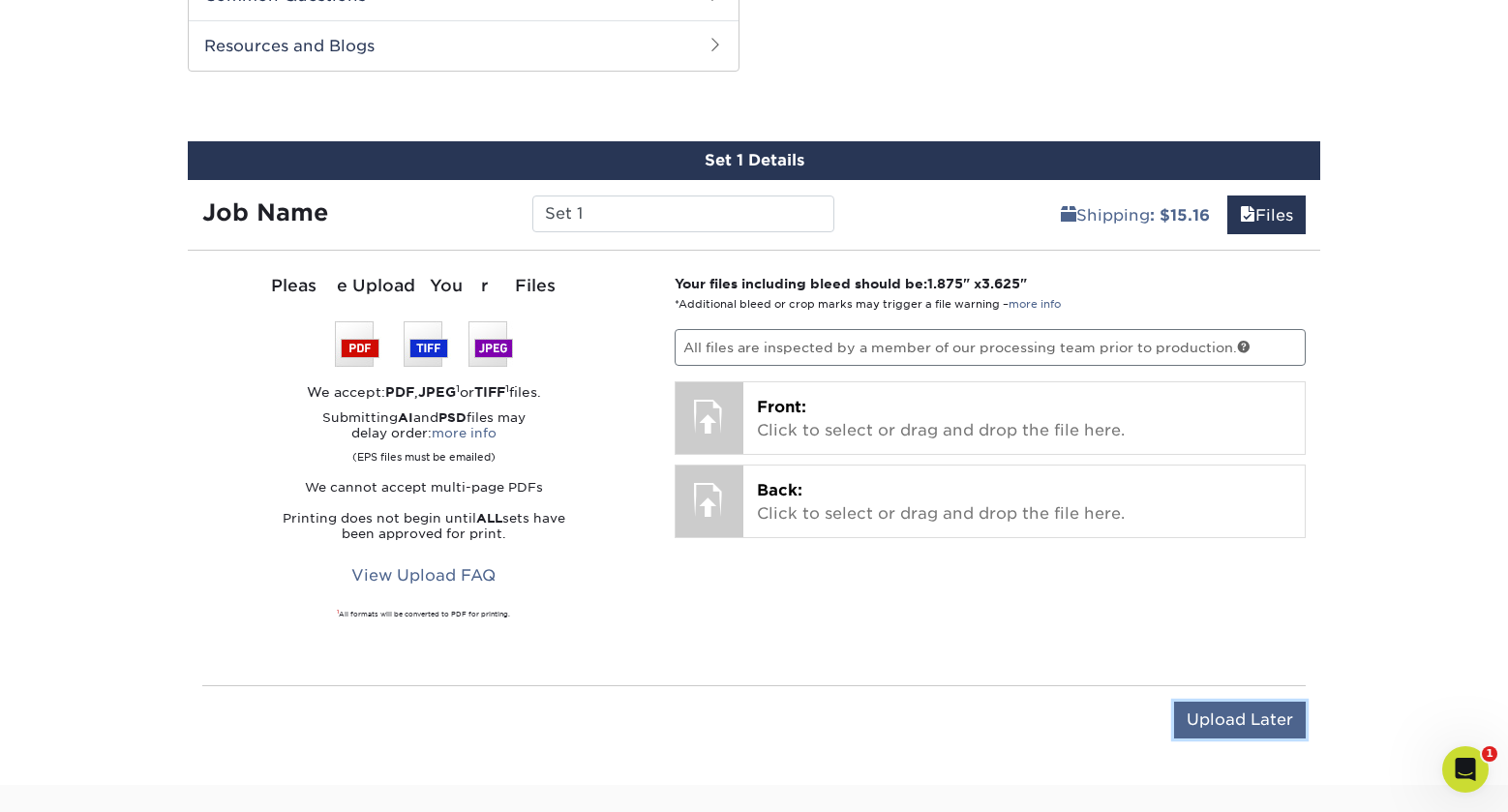
click at [1216, 724] on input "Upload Later" at bounding box center [1241, 720] width 132 height 36
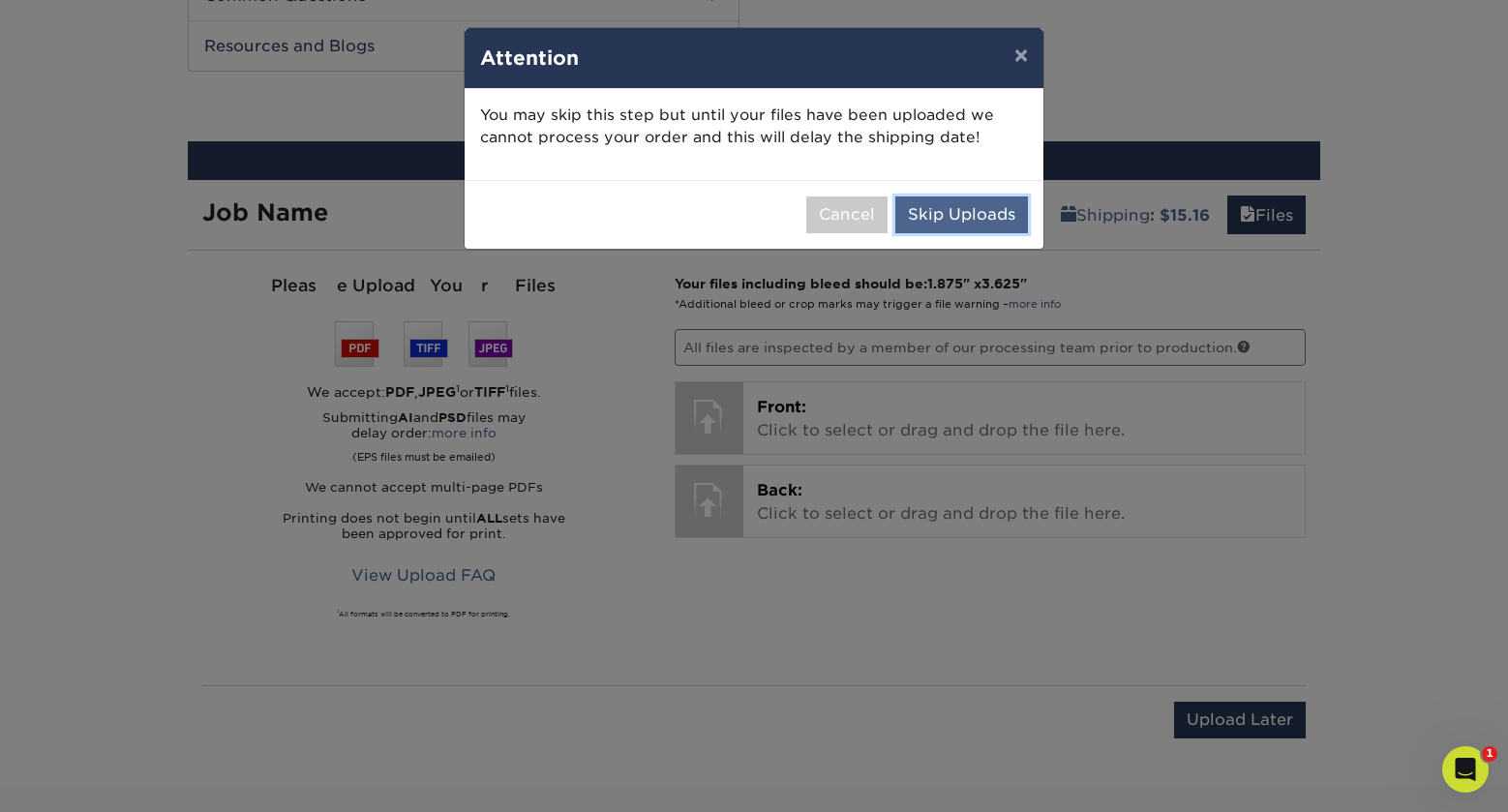
click at [946, 204] on button "Skip Uploads" at bounding box center [961, 214] width 133 height 36
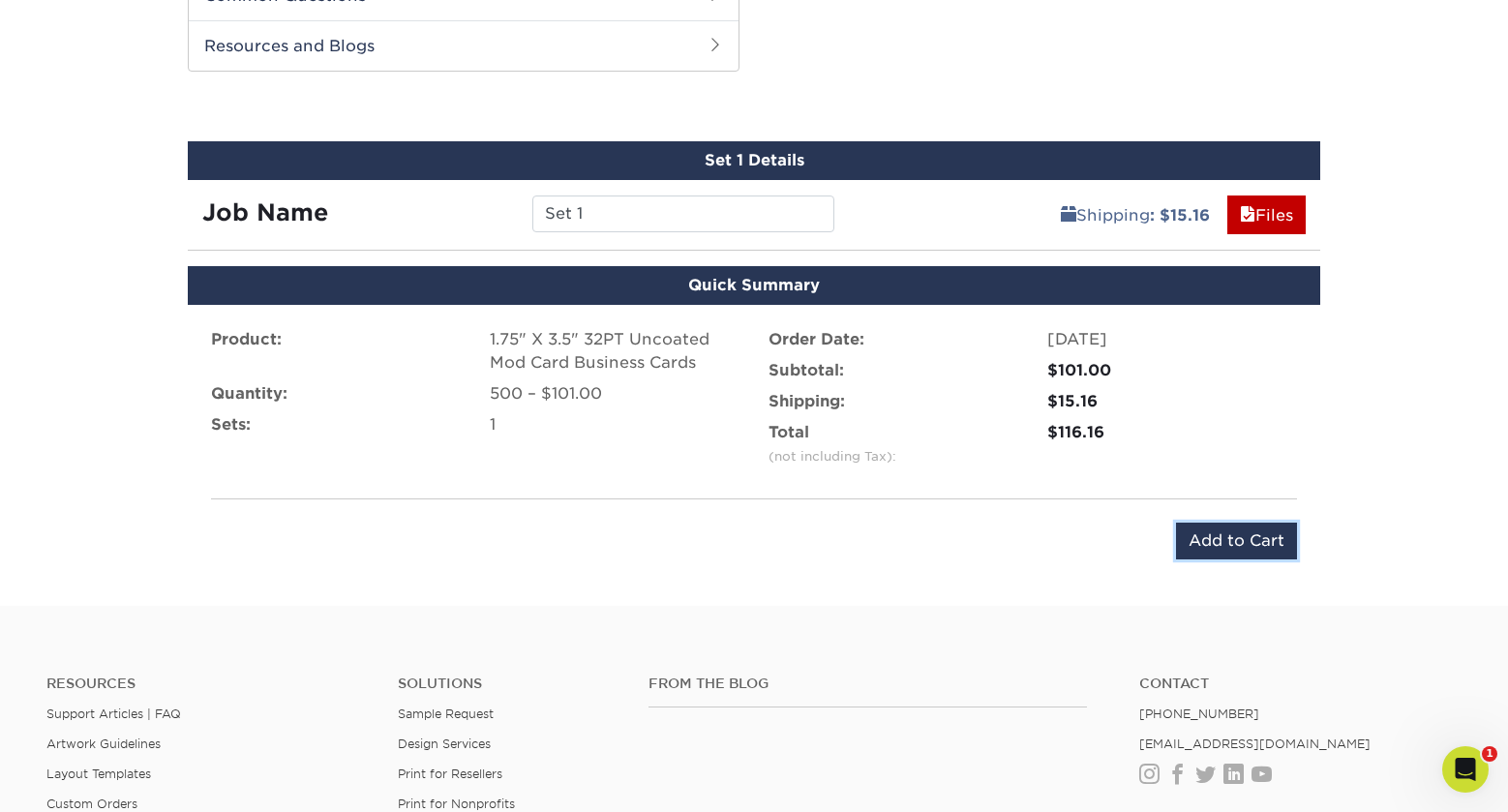
click at [1266, 534] on input "Add to Cart" at bounding box center [1237, 541] width 121 height 36
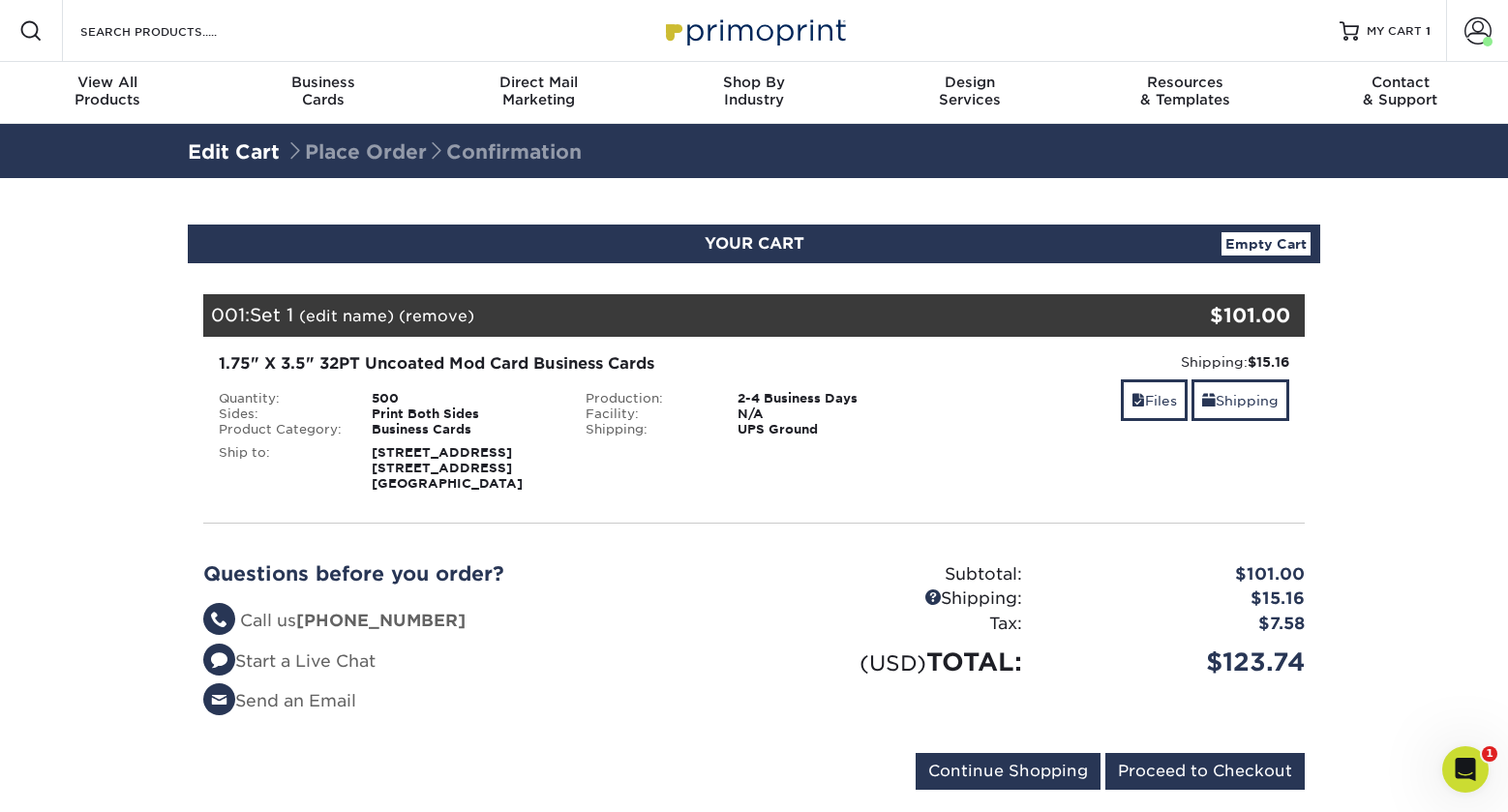
scroll to position [140, 0]
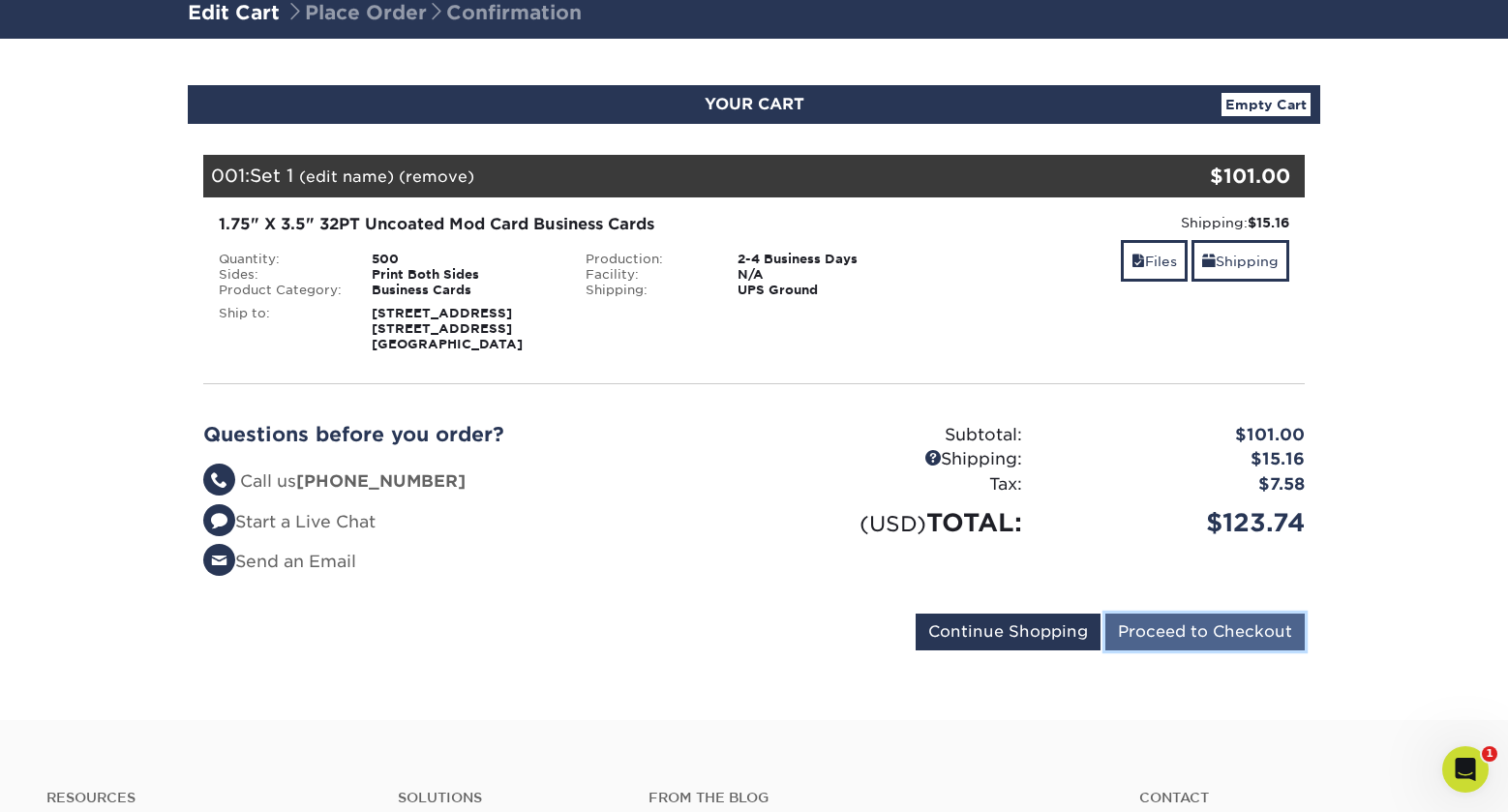
click at [1181, 639] on input "Proceed to Checkout" at bounding box center [1205, 631] width 200 height 36
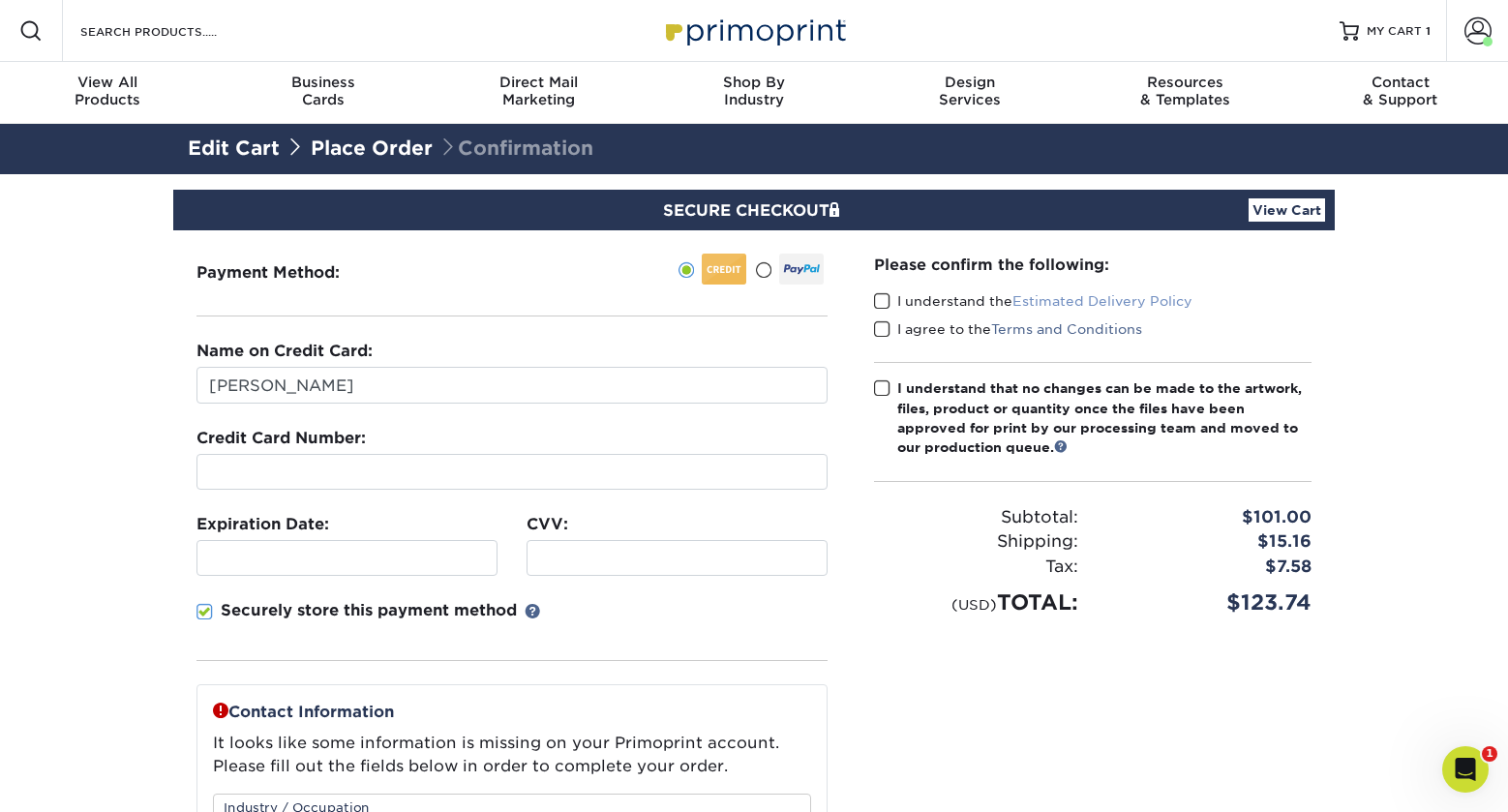
click at [1131, 298] on link "Estimated Delivery Policy" at bounding box center [1102, 301] width 180 height 16
click at [1068, 446] on link at bounding box center [1062, 446] width 14 height 14
click at [1033, 324] on link "Terms and Conditions" at bounding box center [1067, 329] width 151 height 16
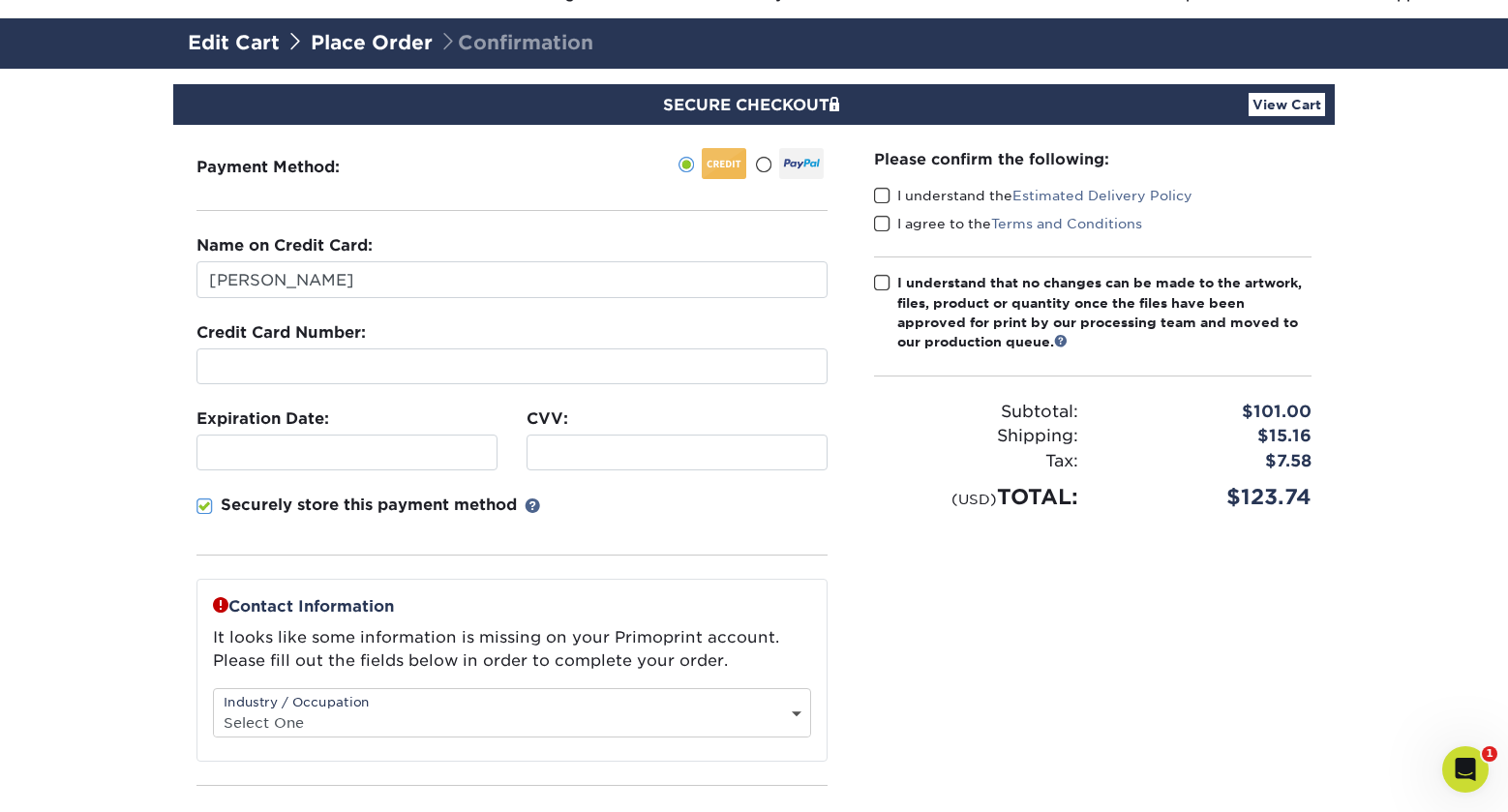
scroll to position [98, 0]
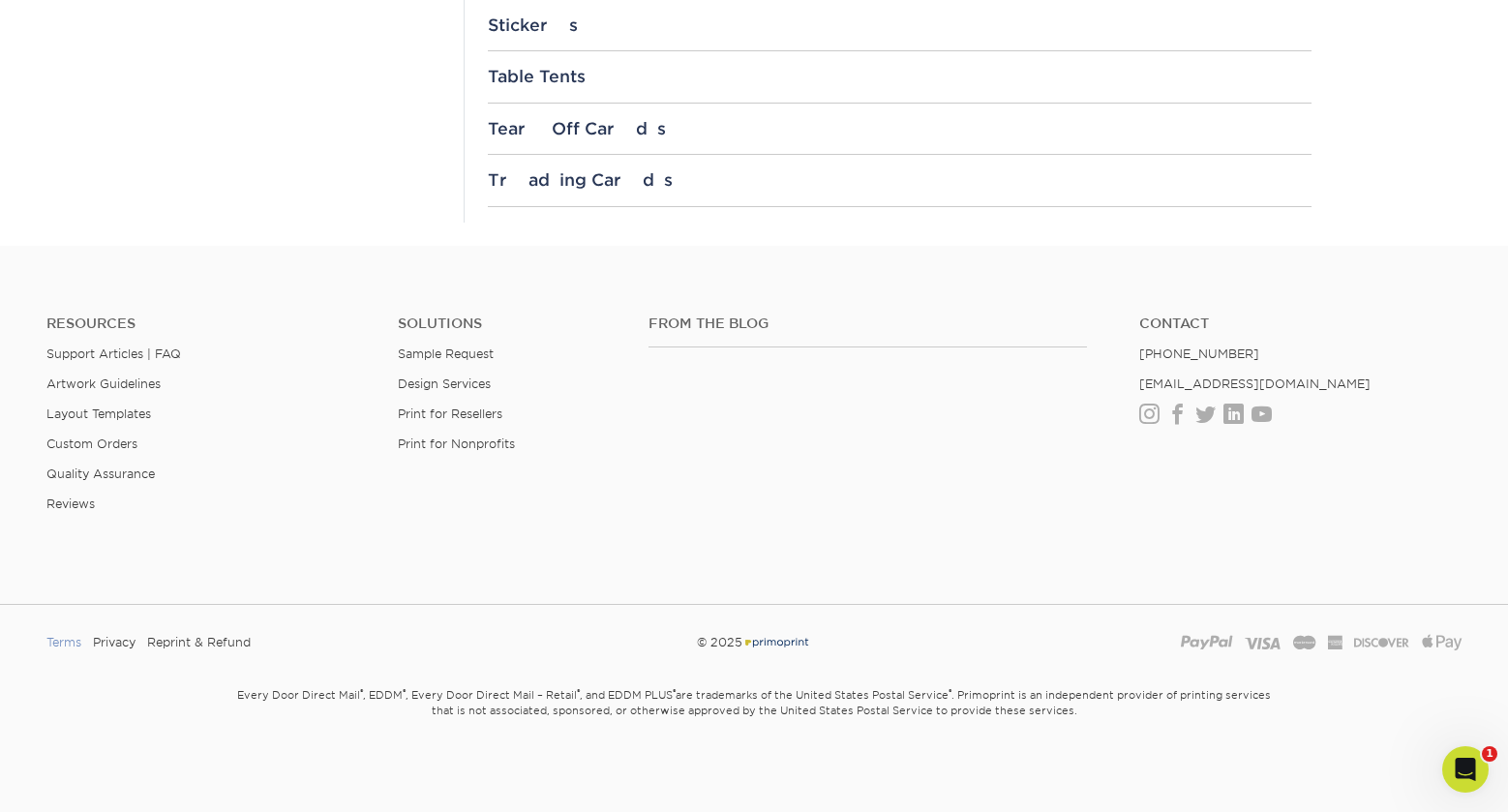
click at [66, 642] on link "Terms" at bounding box center [63, 643] width 34 height 29
